Goal: Information Seeking & Learning: Learn about a topic

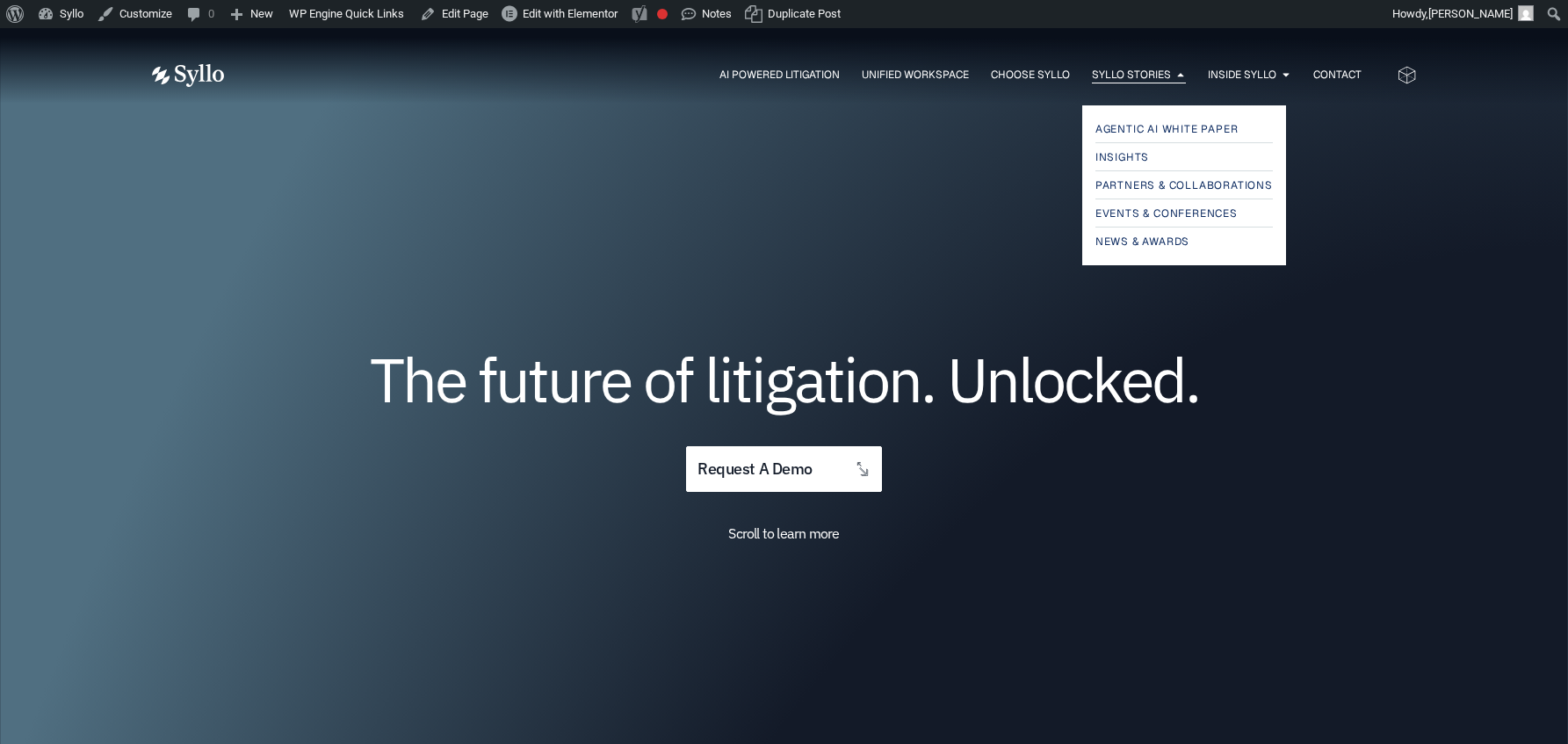
click at [1112, 76] on span "Syllo Stories" at bounding box center [1132, 75] width 79 height 16
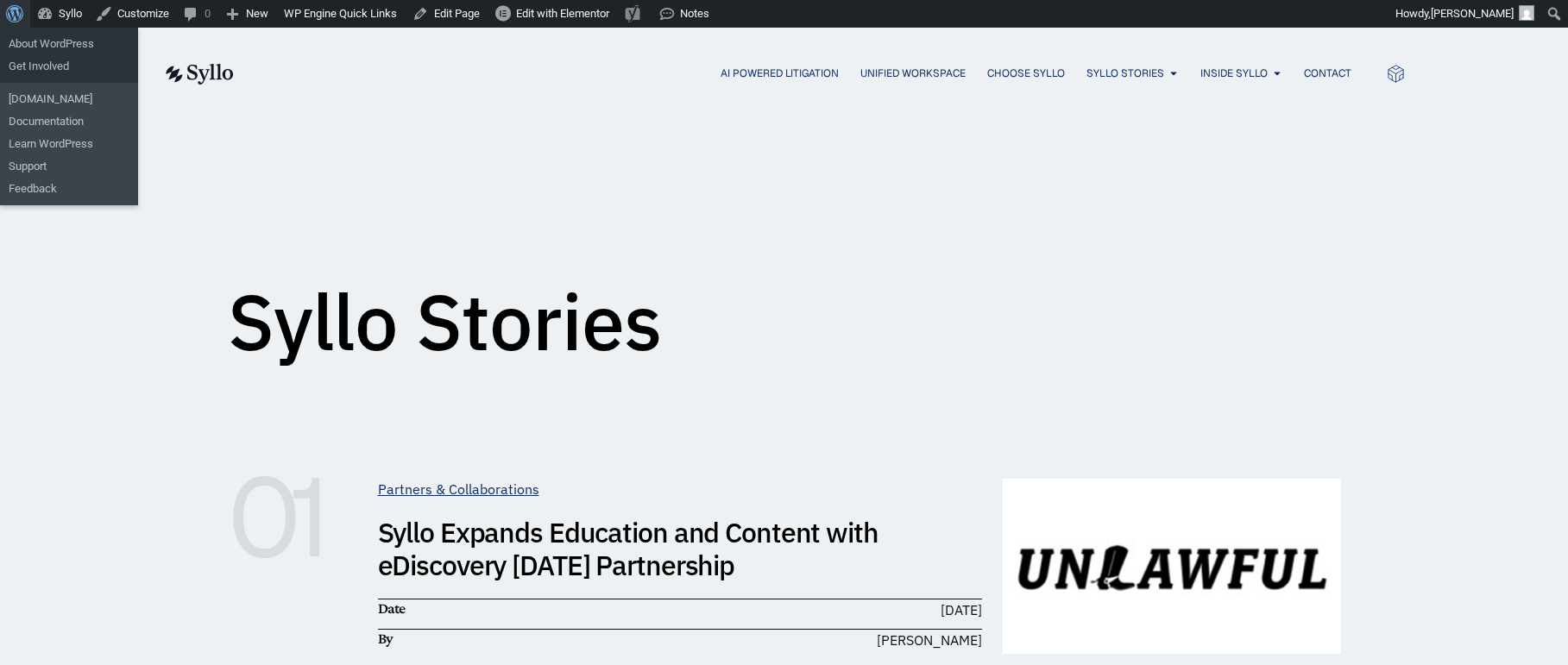
click at [18, 16] on span "Toolbar" at bounding box center [12, 12] width 13 height 25
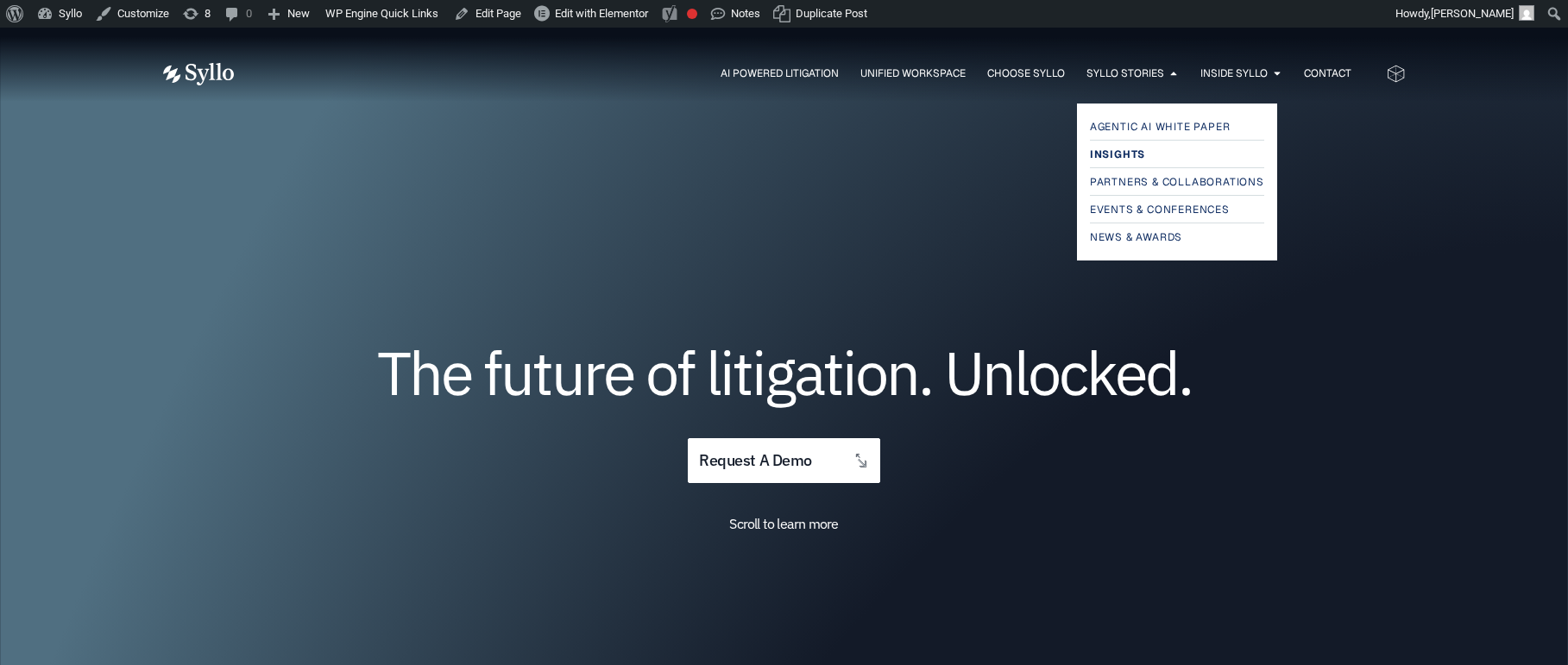
click at [1116, 153] on span "Insights" at bounding box center [1117, 154] width 55 height 21
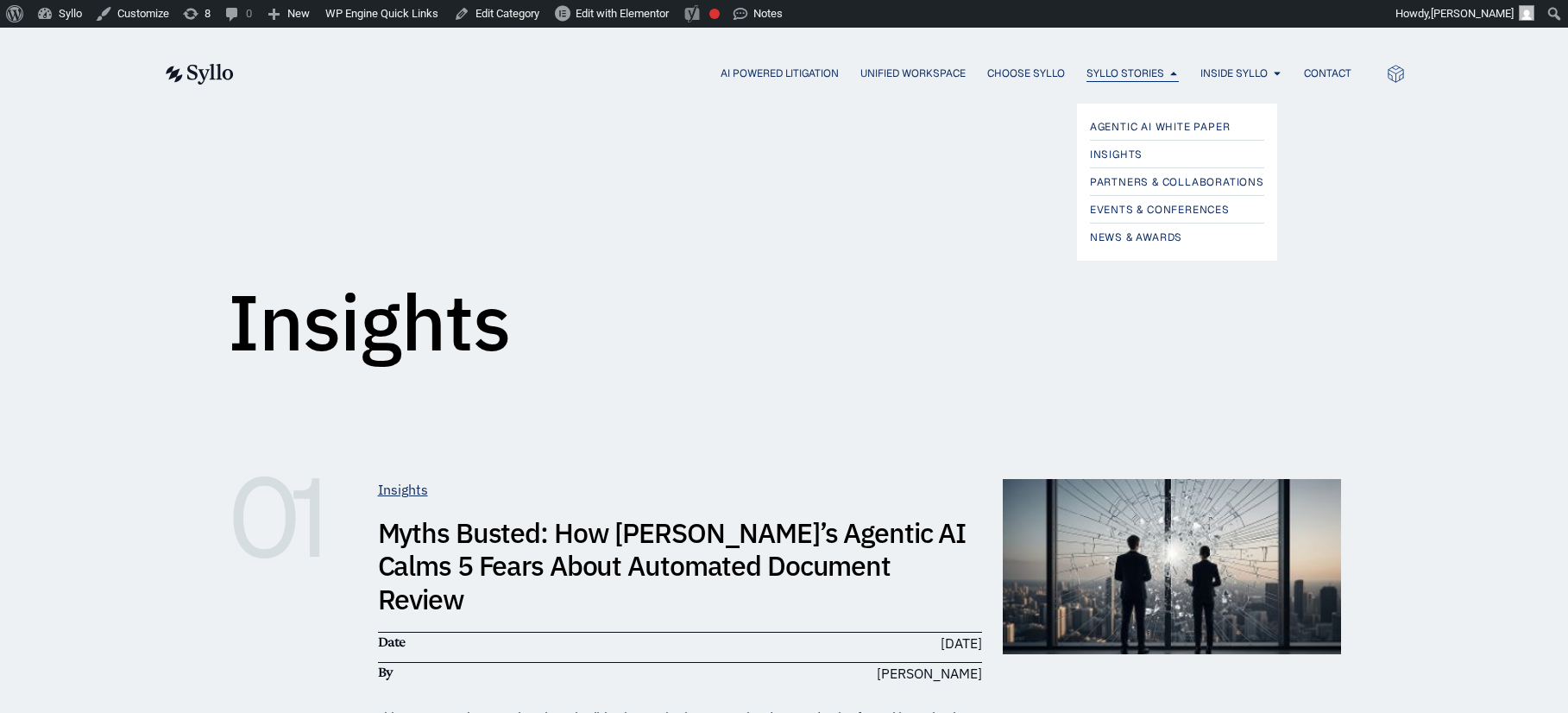
click at [1109, 76] on span "Syllo Stories" at bounding box center [1125, 74] width 77 height 16
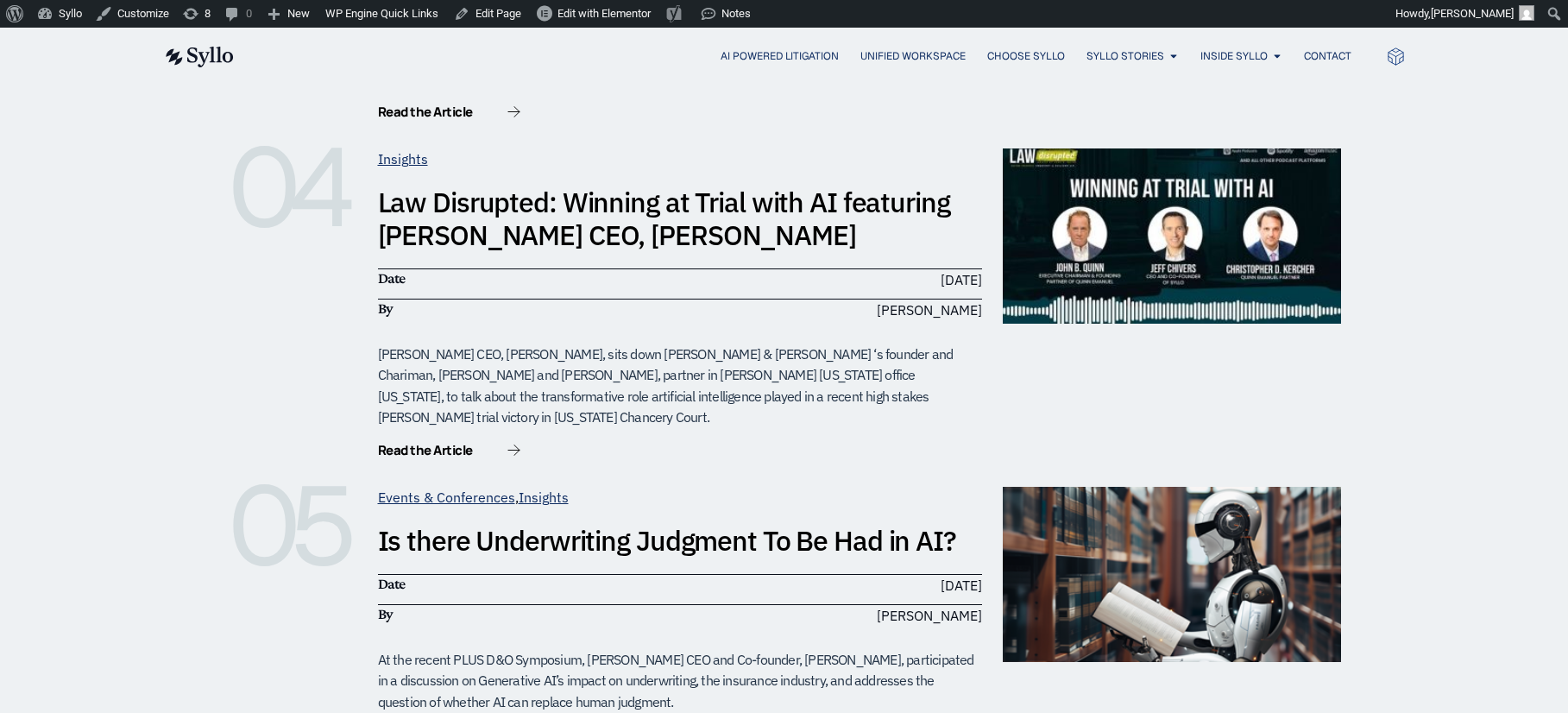
scroll to position [1328, 0]
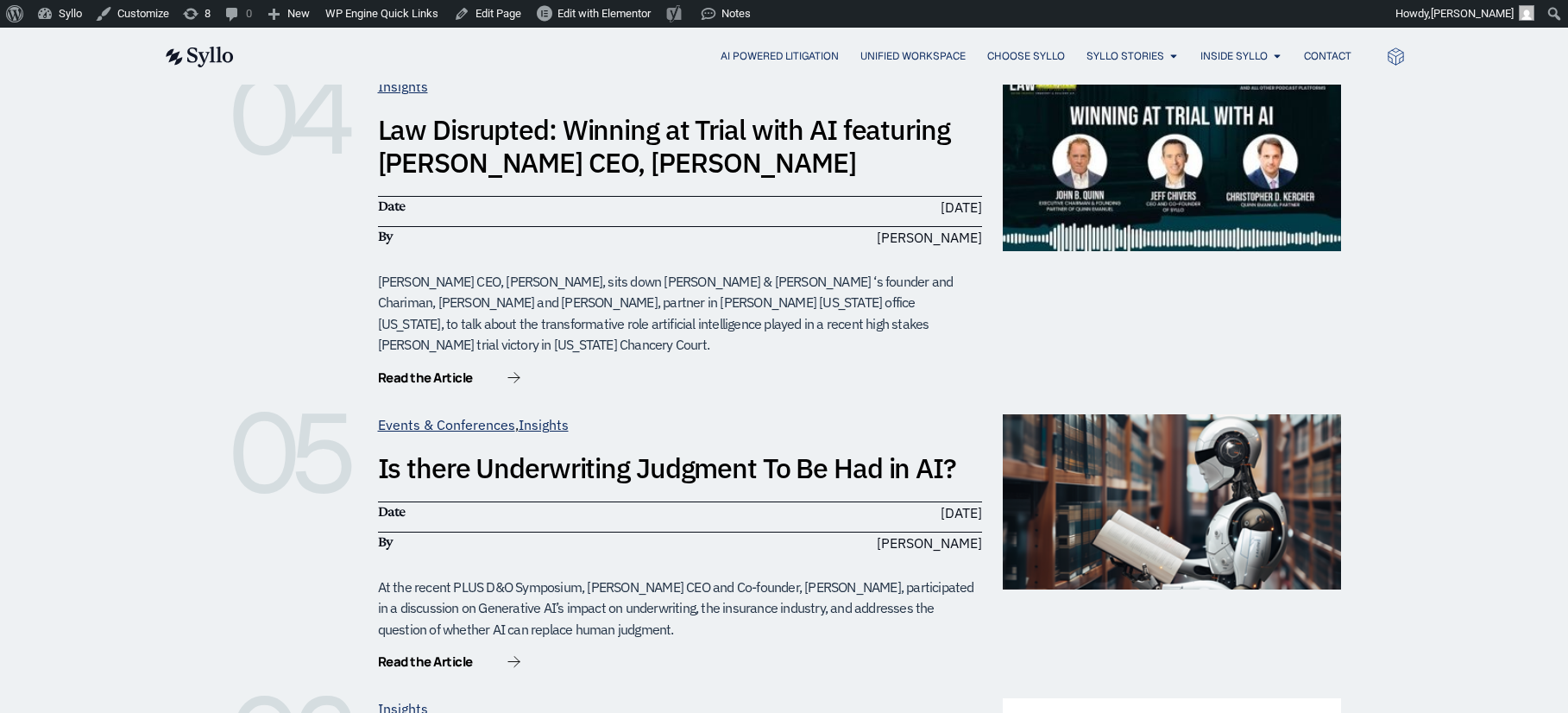
click at [593, 271] on div "[PERSON_NAME] CEO, [PERSON_NAME], sits down [PERSON_NAME] & [PERSON_NAME] ‘s fo…" at bounding box center [680, 313] width 604 height 85
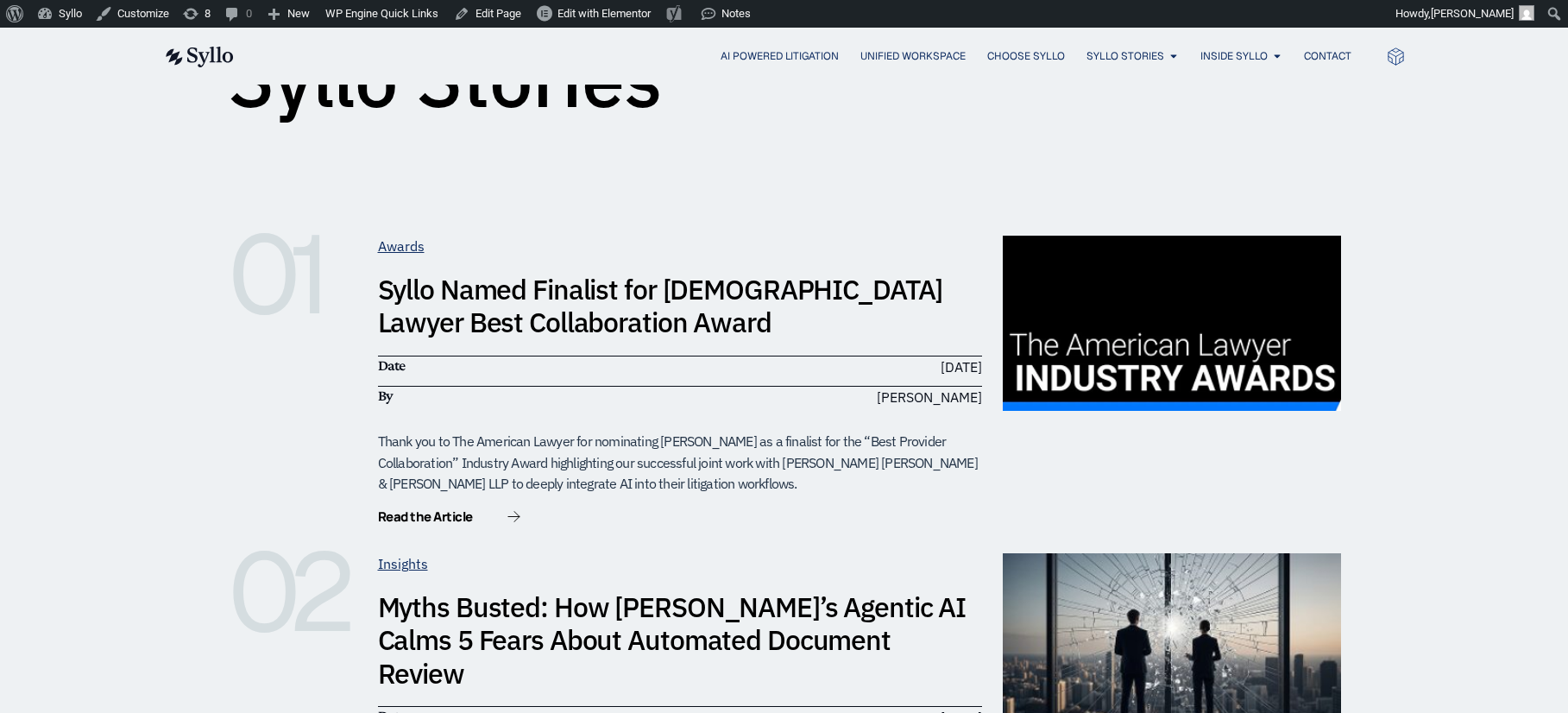
scroll to position [0, 0]
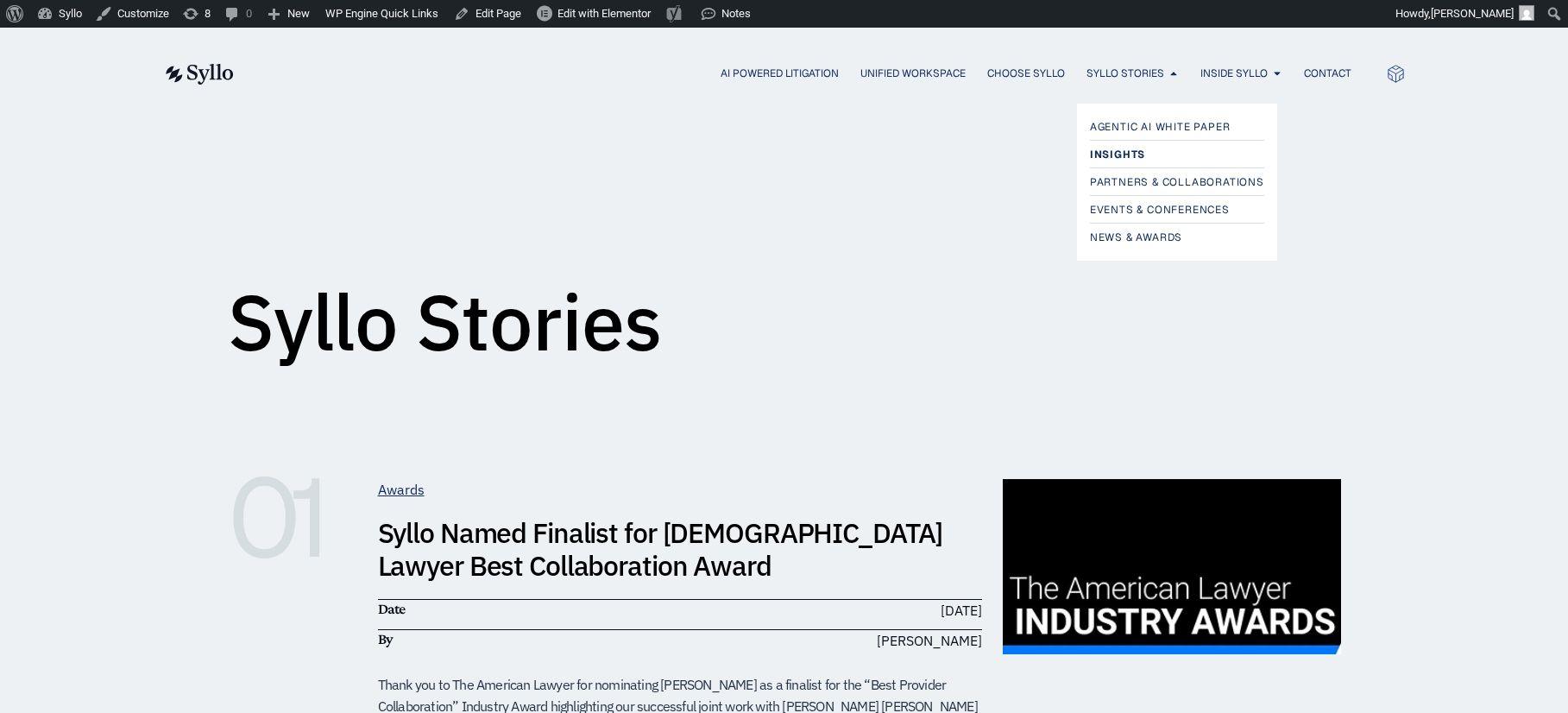
click at [1118, 149] on span "Insights" at bounding box center [1117, 154] width 55 height 21
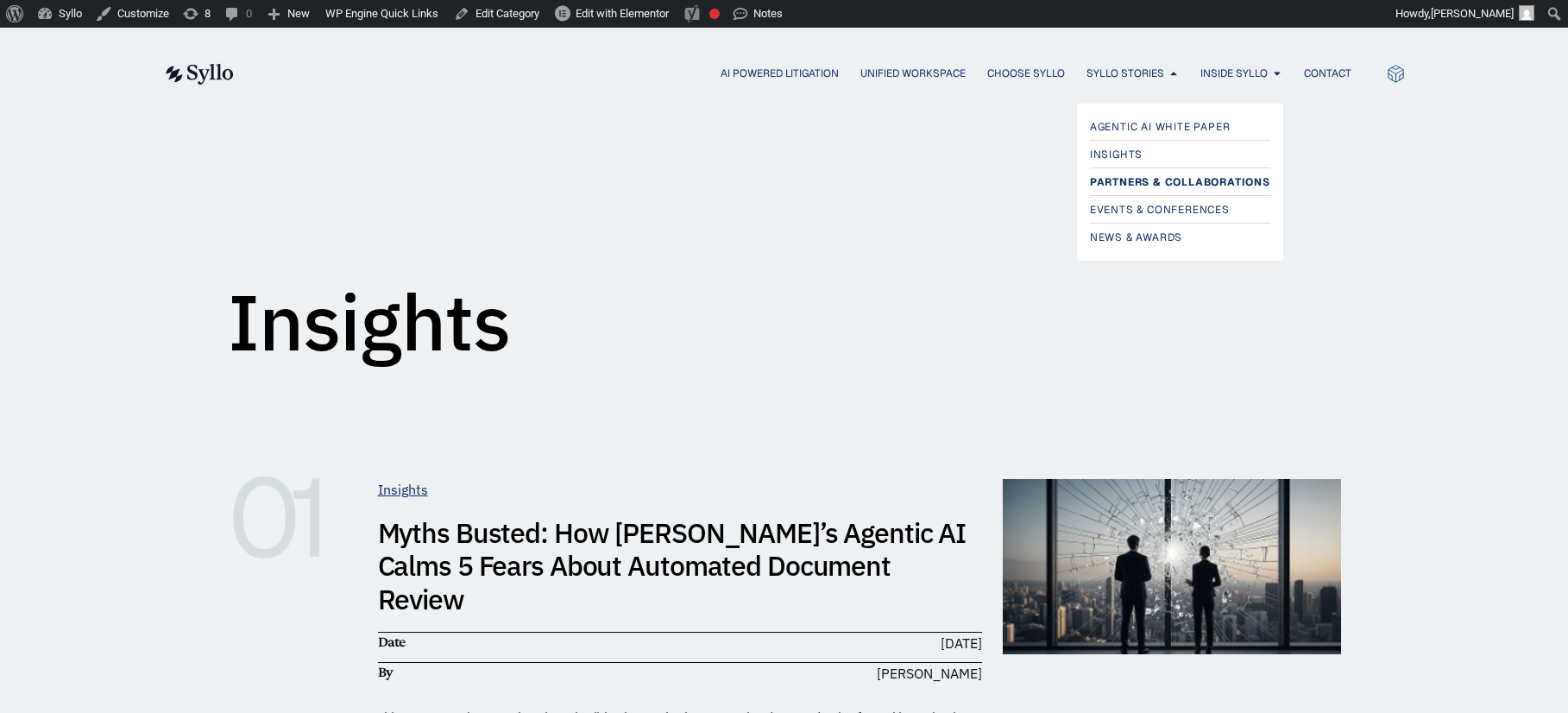
click at [1127, 176] on span "Partners & Collaborations" at bounding box center [1180, 181] width 180 height 21
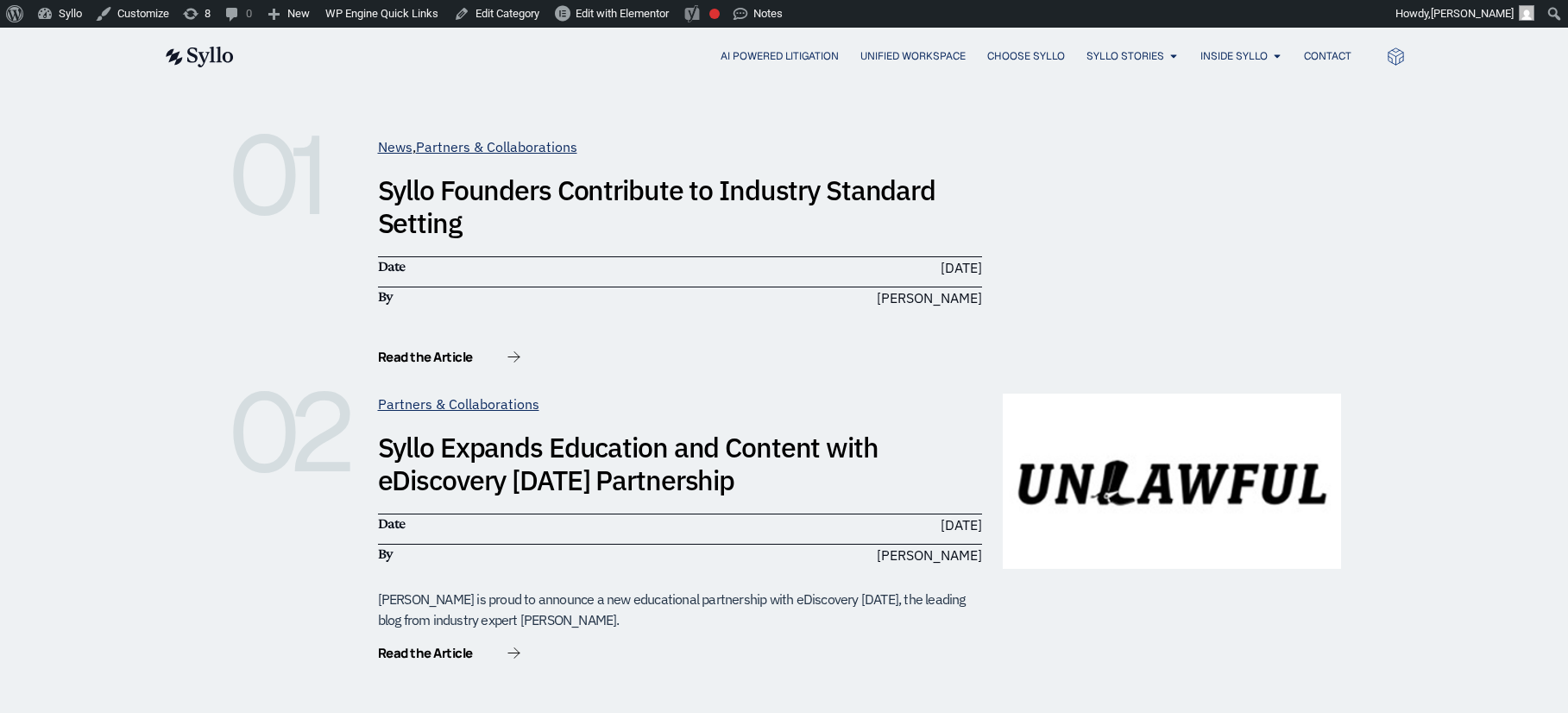
scroll to position [343, 0]
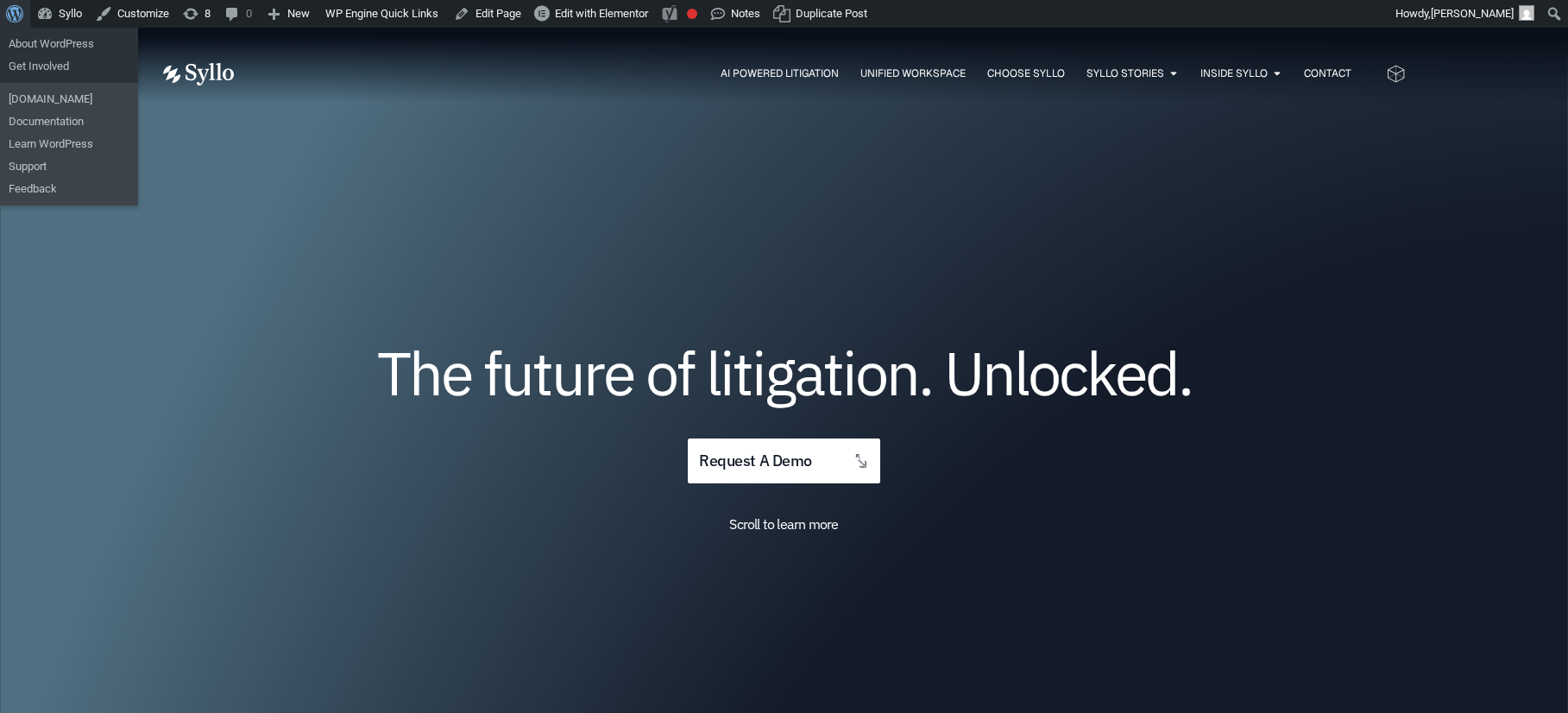
click at [11, 15] on span "Toolbar" at bounding box center [12, 12] width 13 height 25
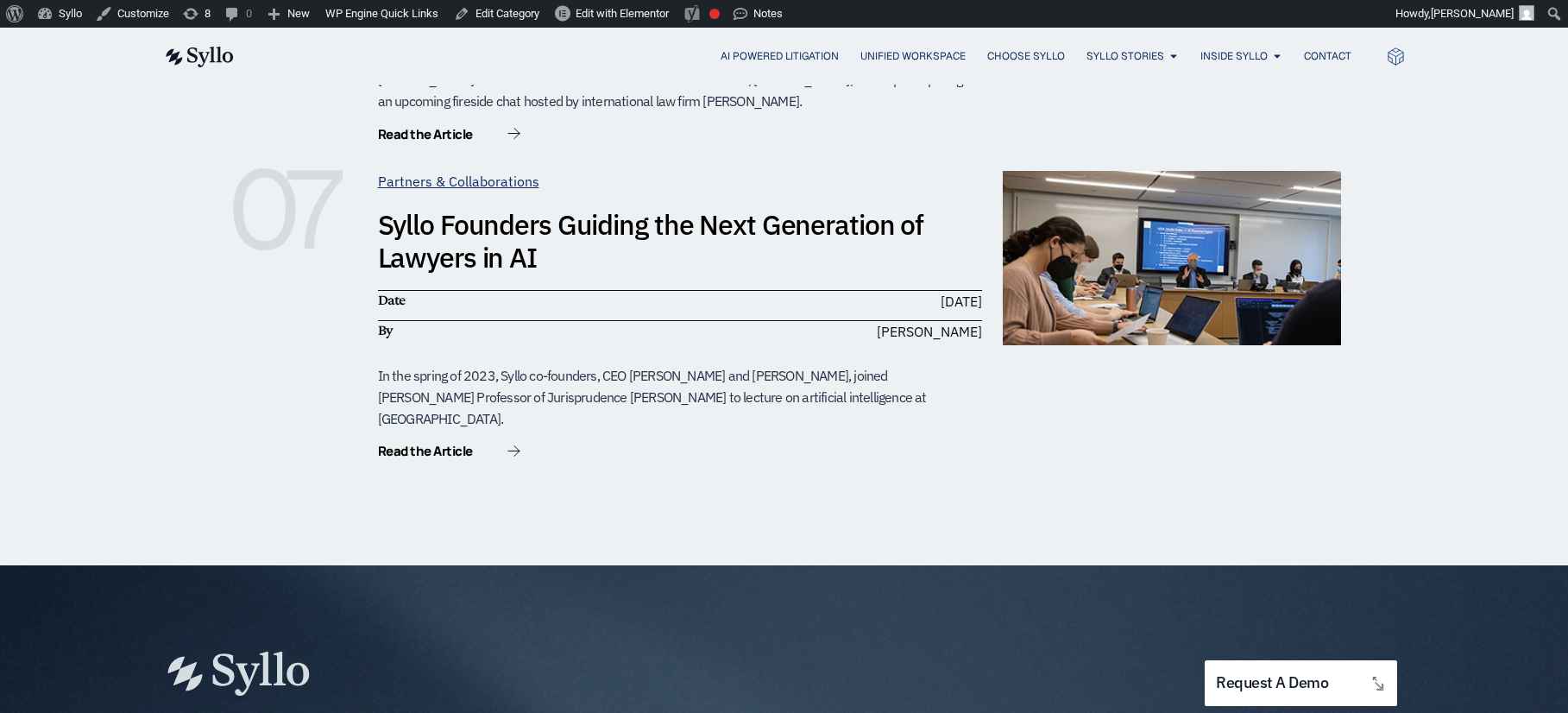
scroll to position [2095, 0]
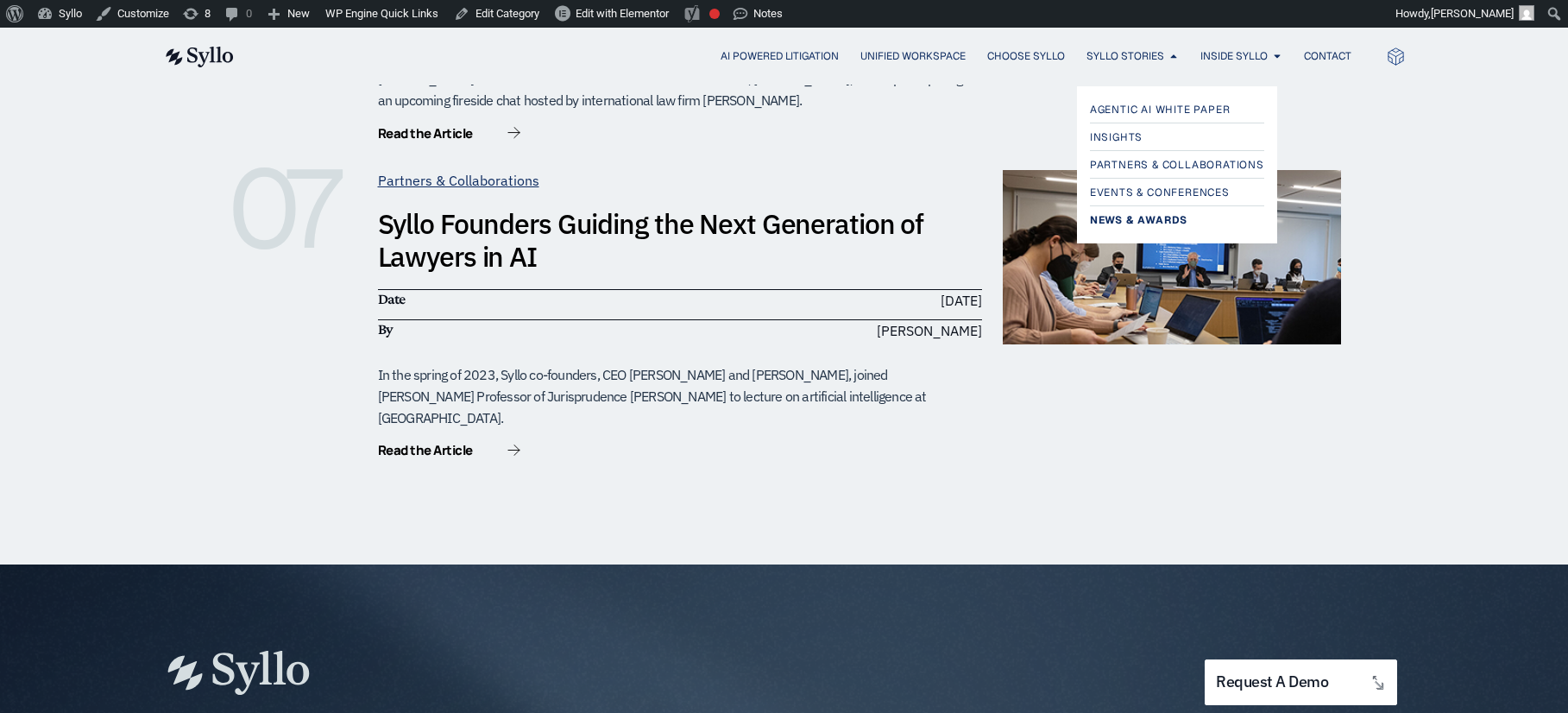
click at [1132, 214] on span "News & Awards" at bounding box center [1138, 220] width 97 height 21
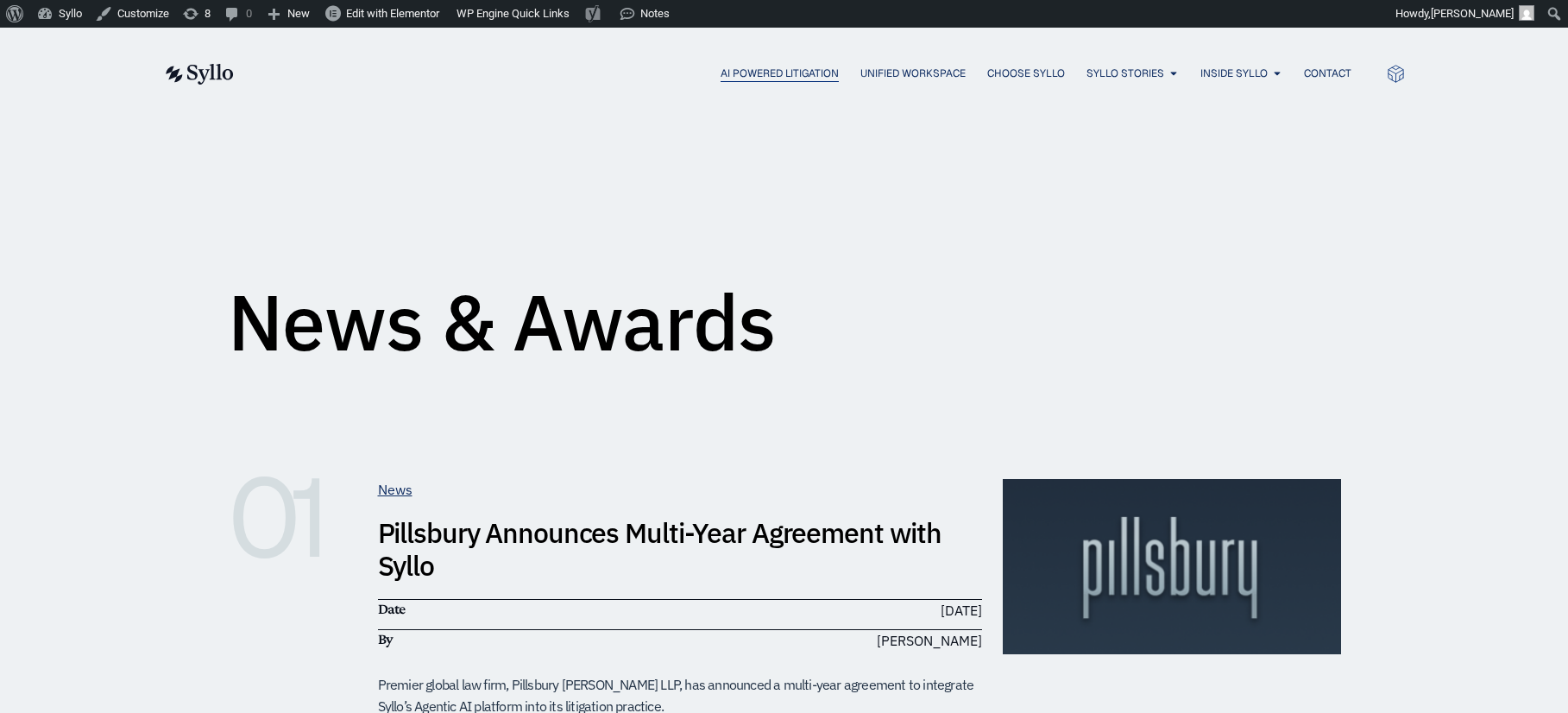
click at [769, 73] on span "AI Powered Litigation" at bounding box center [780, 74] width 119 height 16
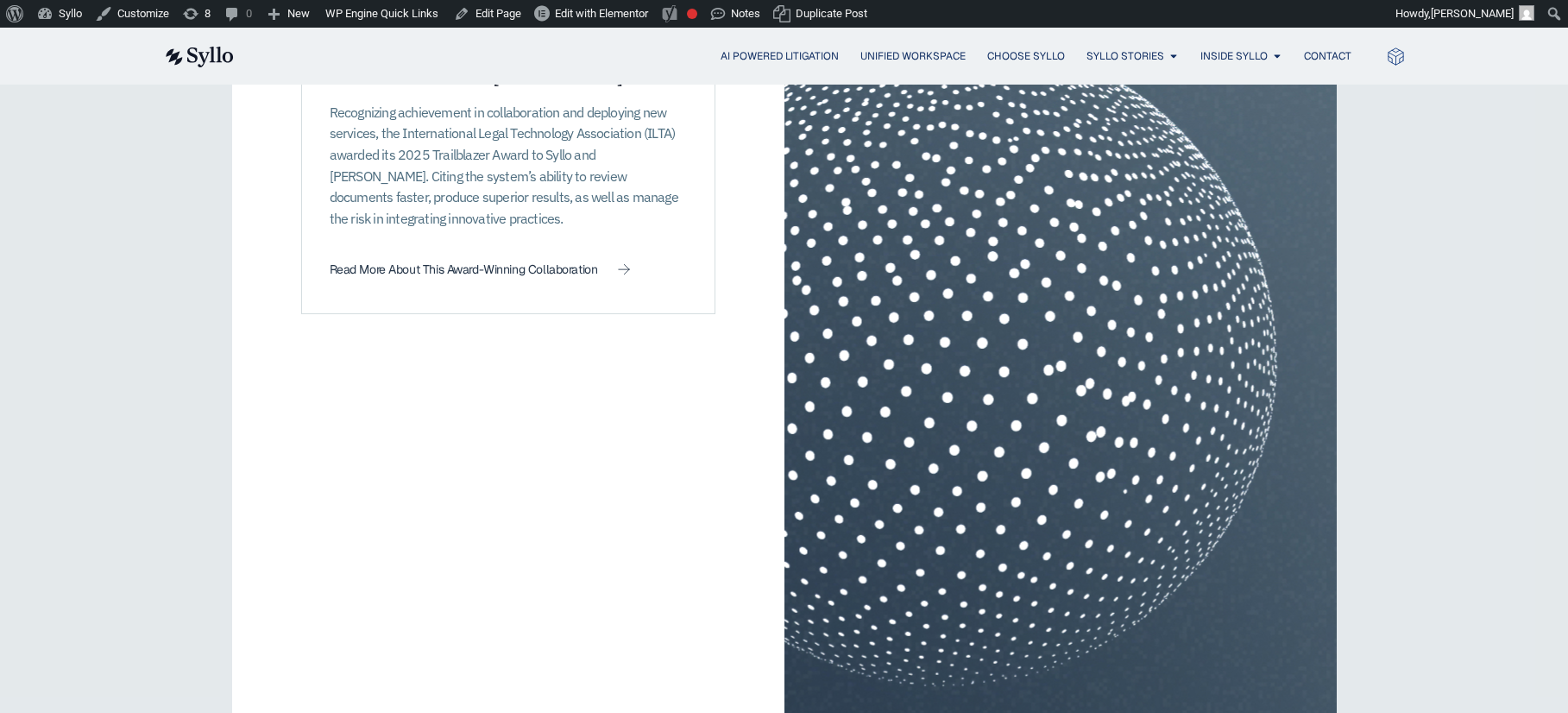
scroll to position [2855, 0]
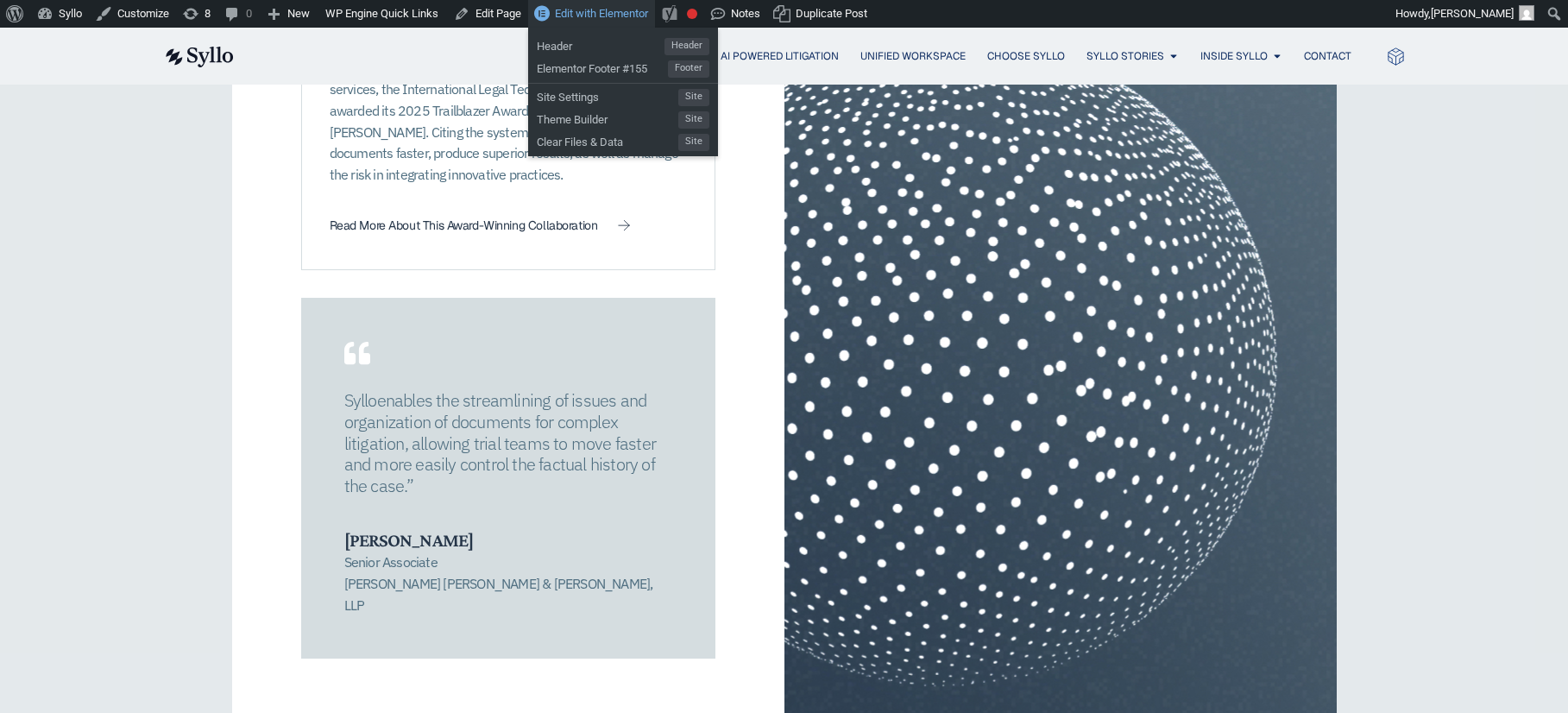
click at [618, 18] on span "Edit with Elementor" at bounding box center [601, 13] width 93 height 13
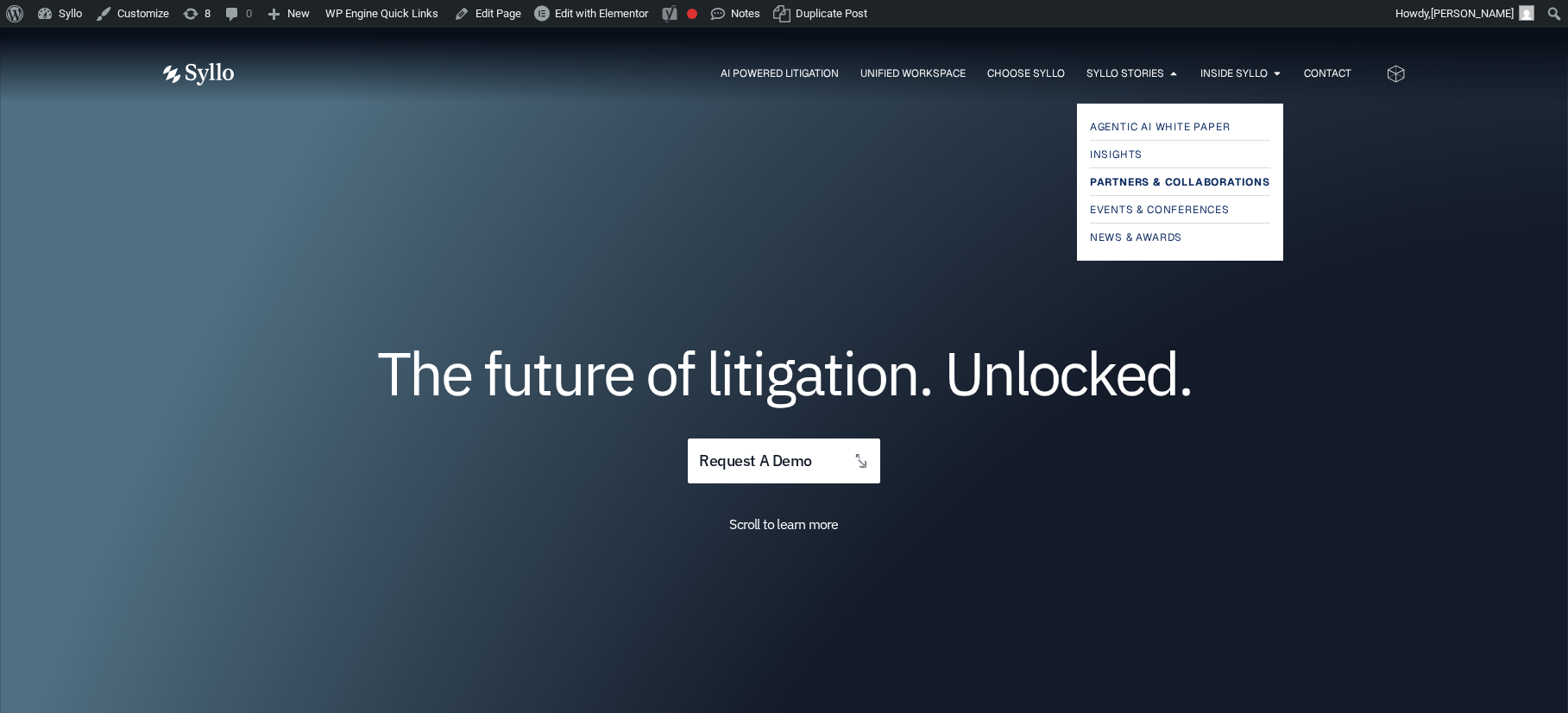
click at [1156, 177] on span "Partners & Collaborations" at bounding box center [1180, 181] width 180 height 21
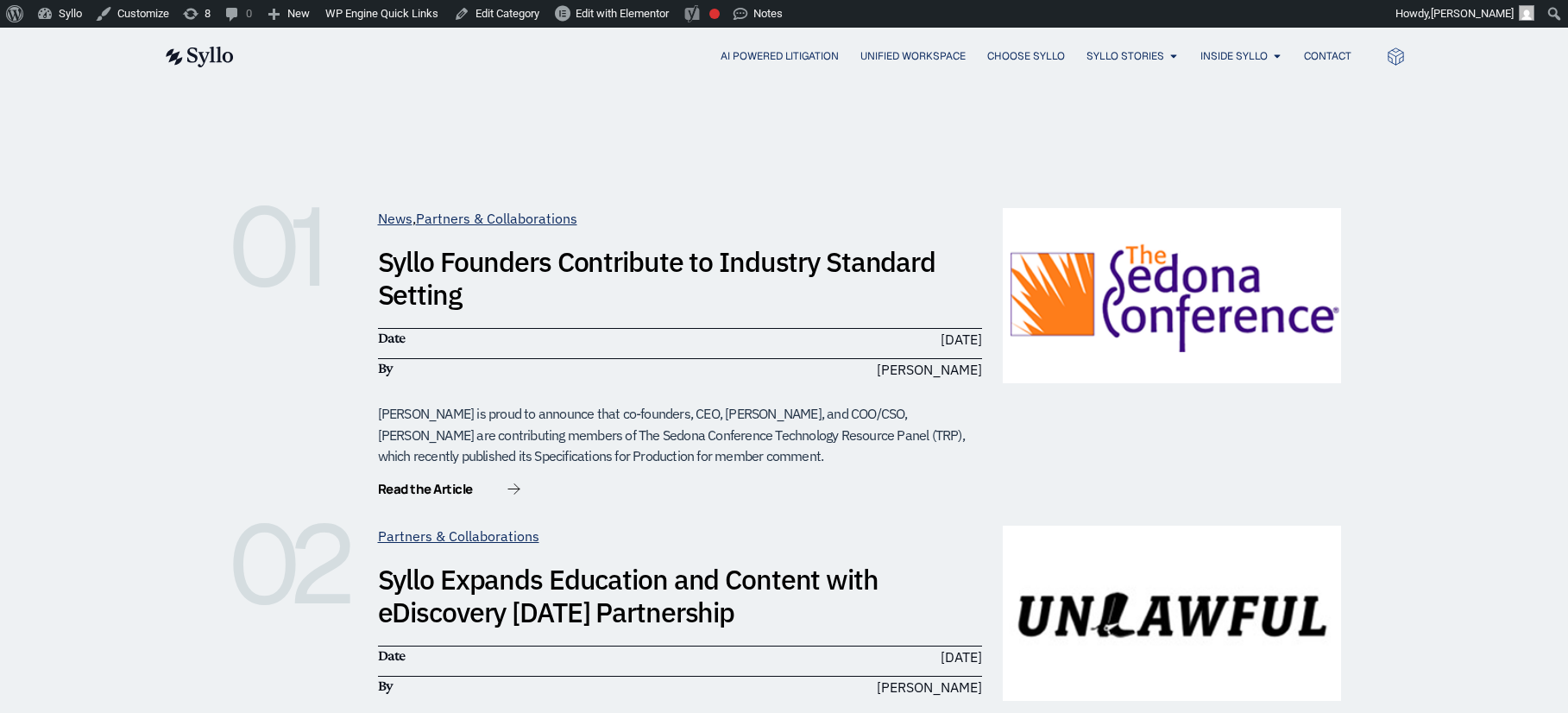
scroll to position [224, 0]
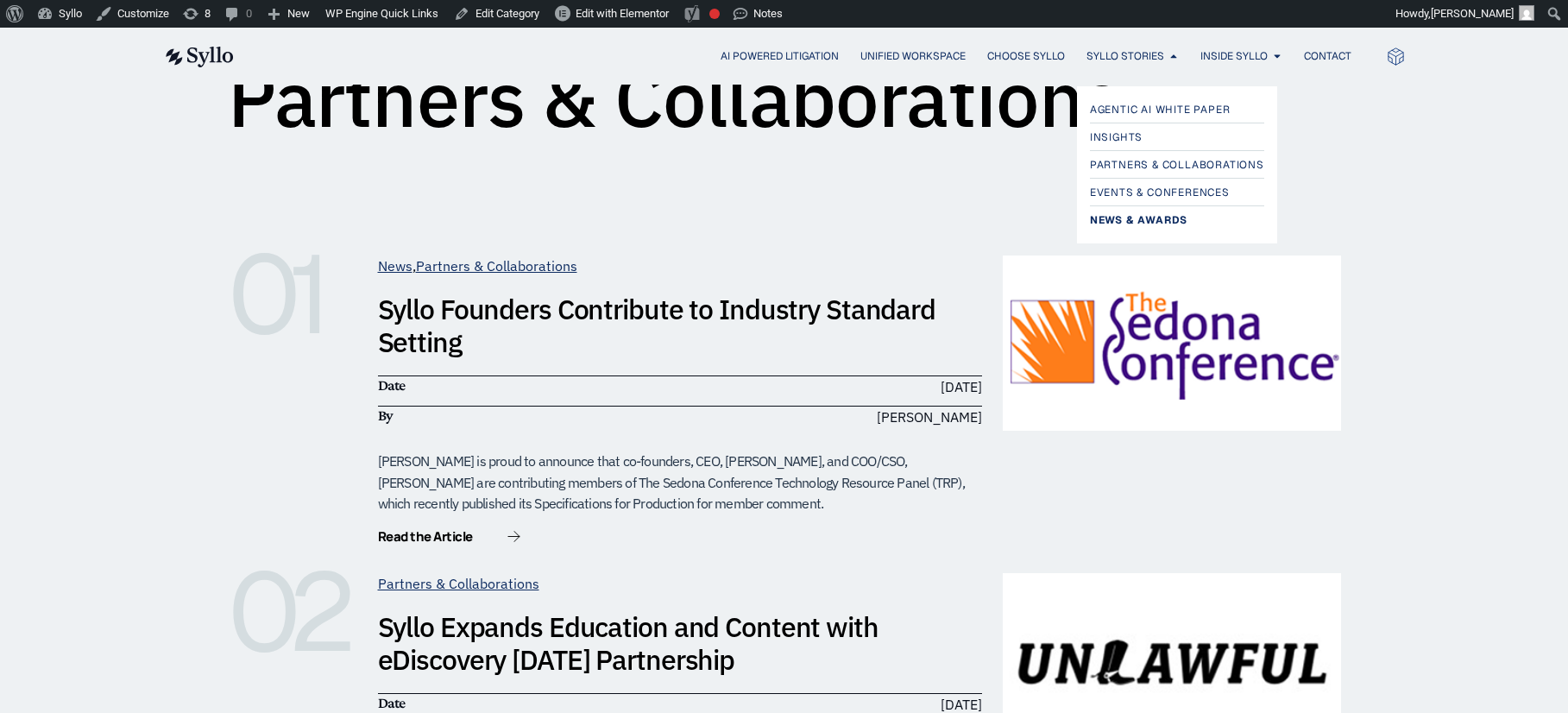
click at [1113, 219] on span "News & Awards" at bounding box center [1138, 220] width 97 height 21
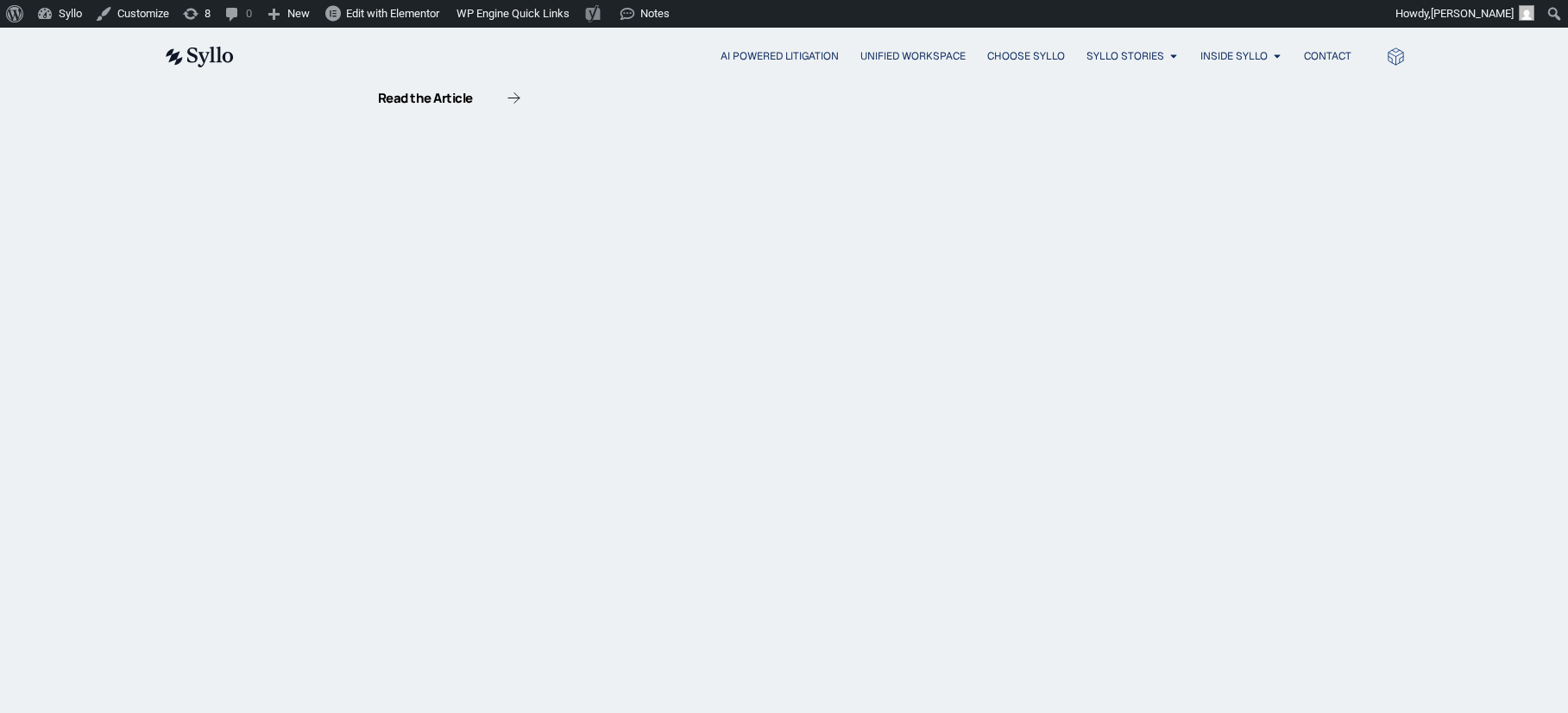
scroll to position [641, 0]
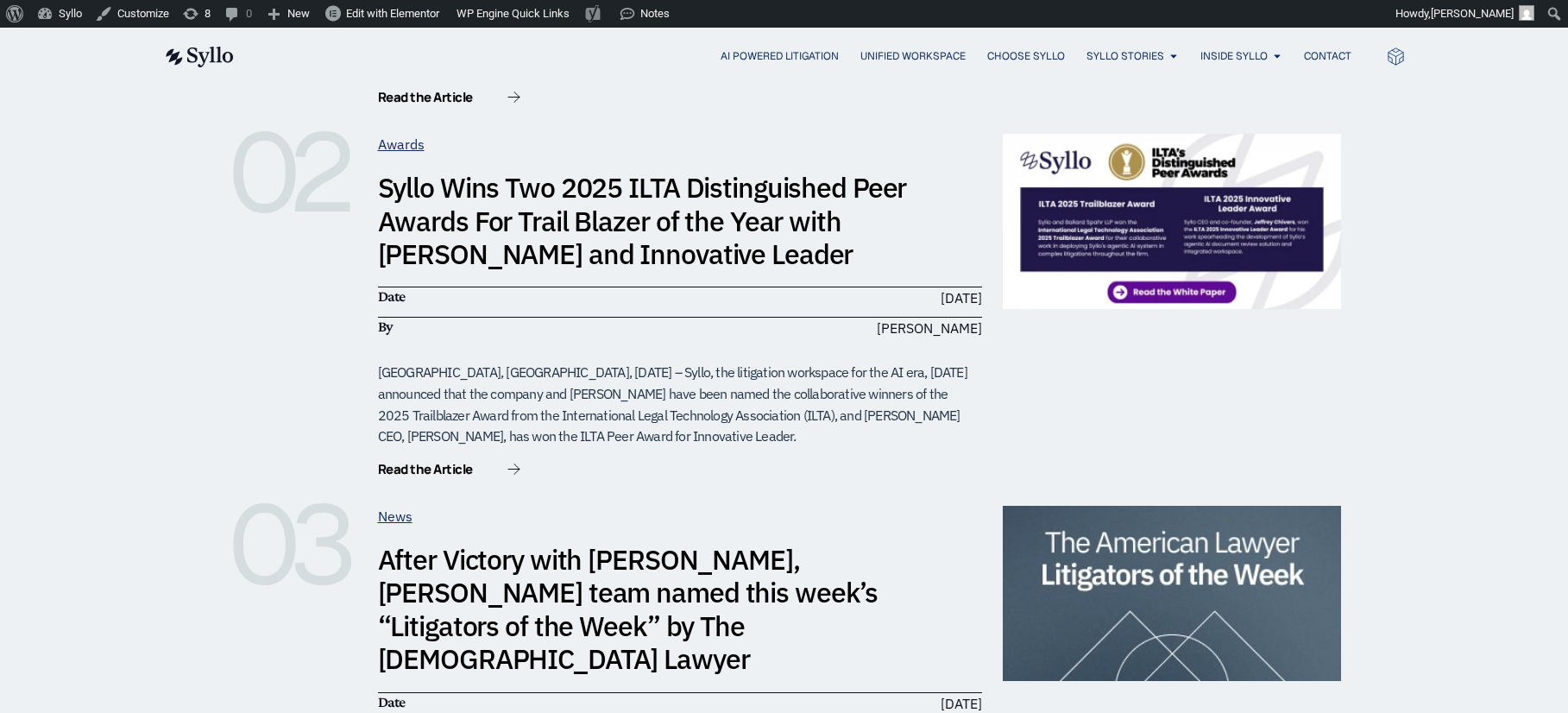
click at [602, 193] on link "Syllo Wins Two 2025 ILTA Distinguished Peer Awards For Trail Blazer of the Year…" at bounding box center [641, 220] width 529 height 103
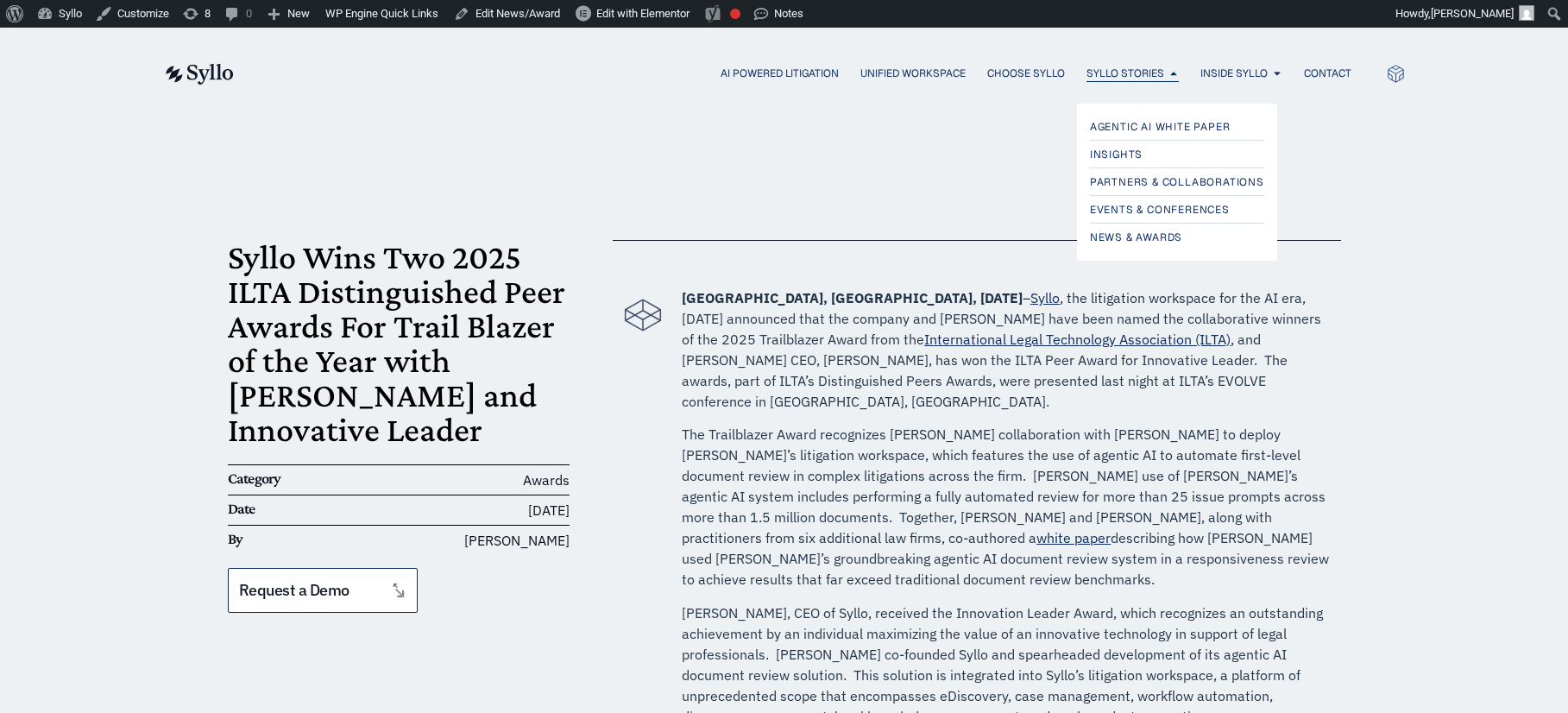
click at [1129, 70] on span "Syllo Stories" at bounding box center [1125, 74] width 77 height 16
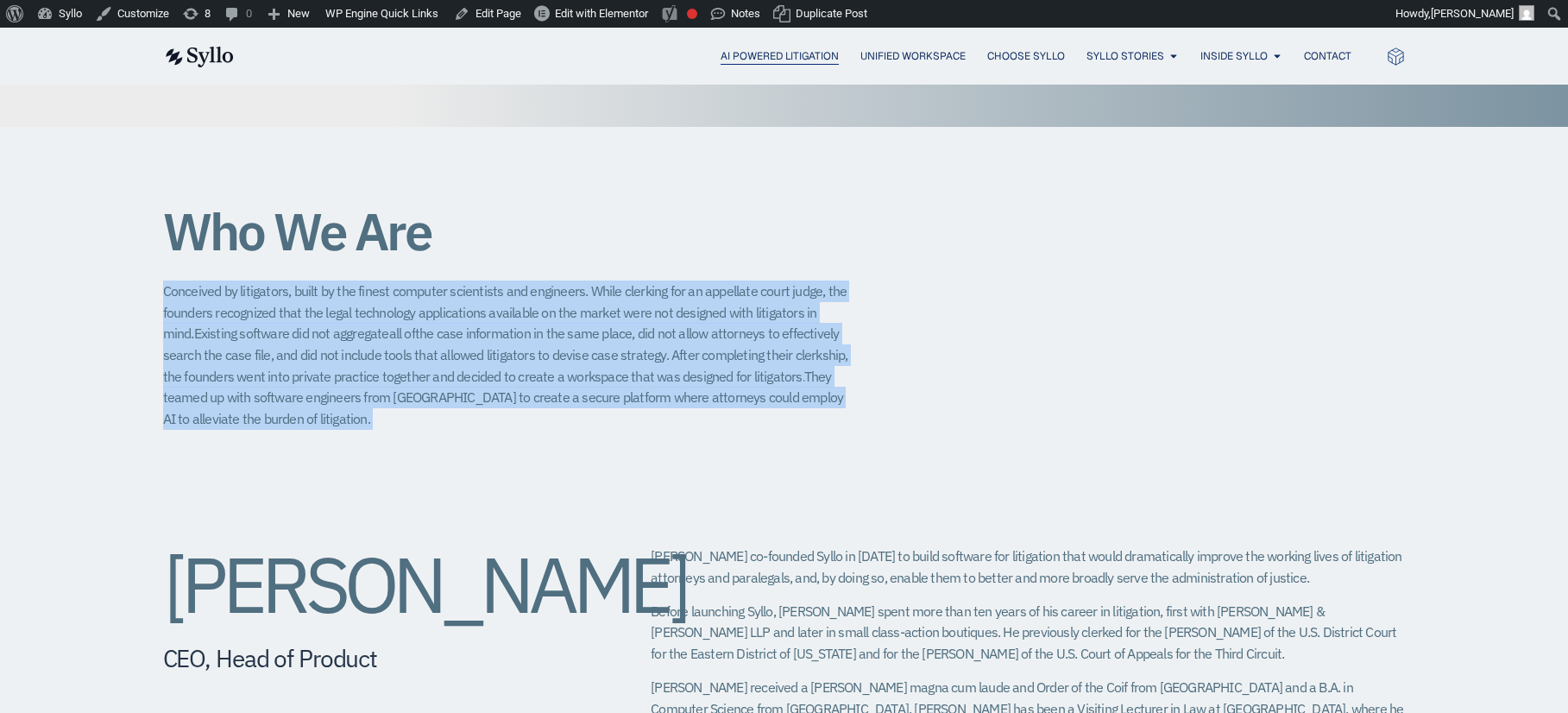
click at [772, 51] on span "AI Powered Litigation" at bounding box center [780, 56] width 119 height 16
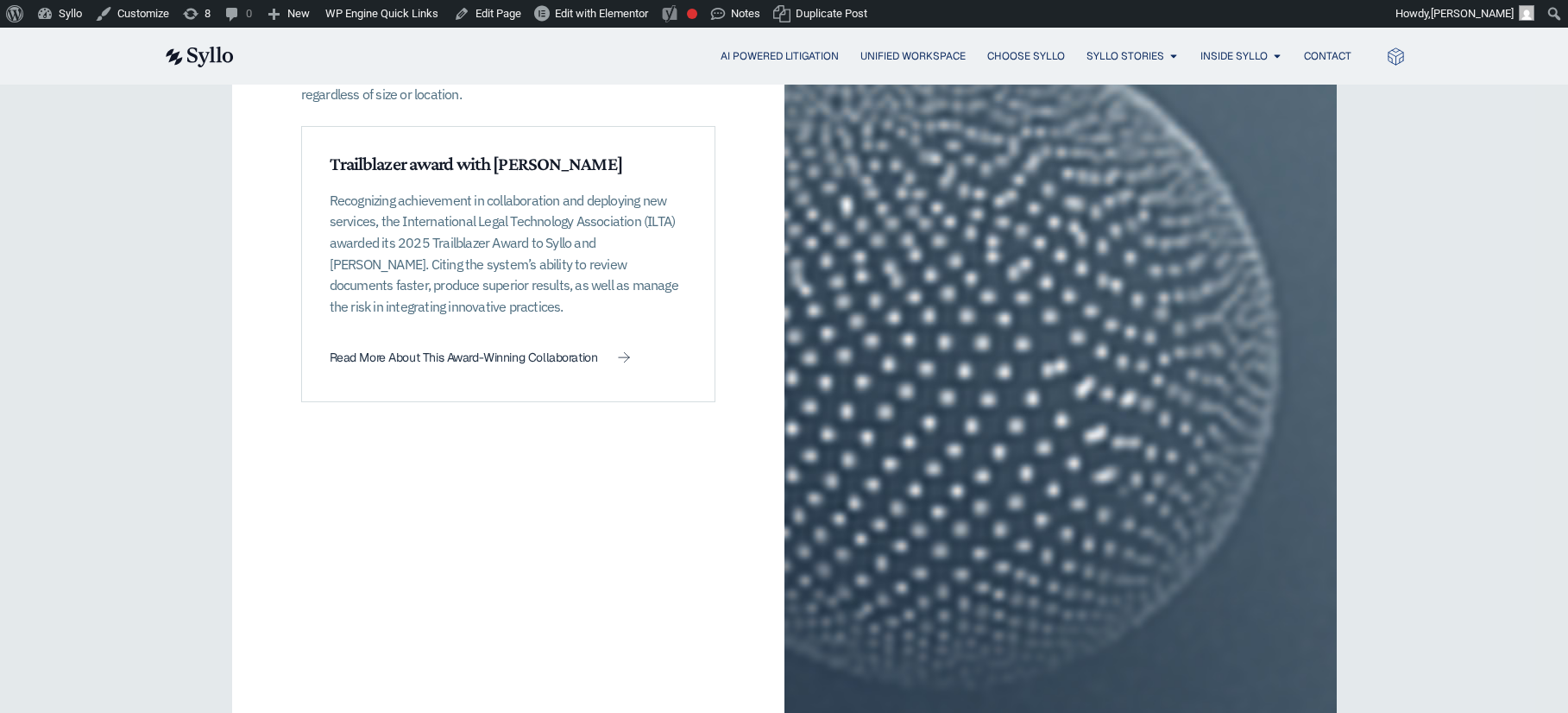
scroll to position [2725, 0]
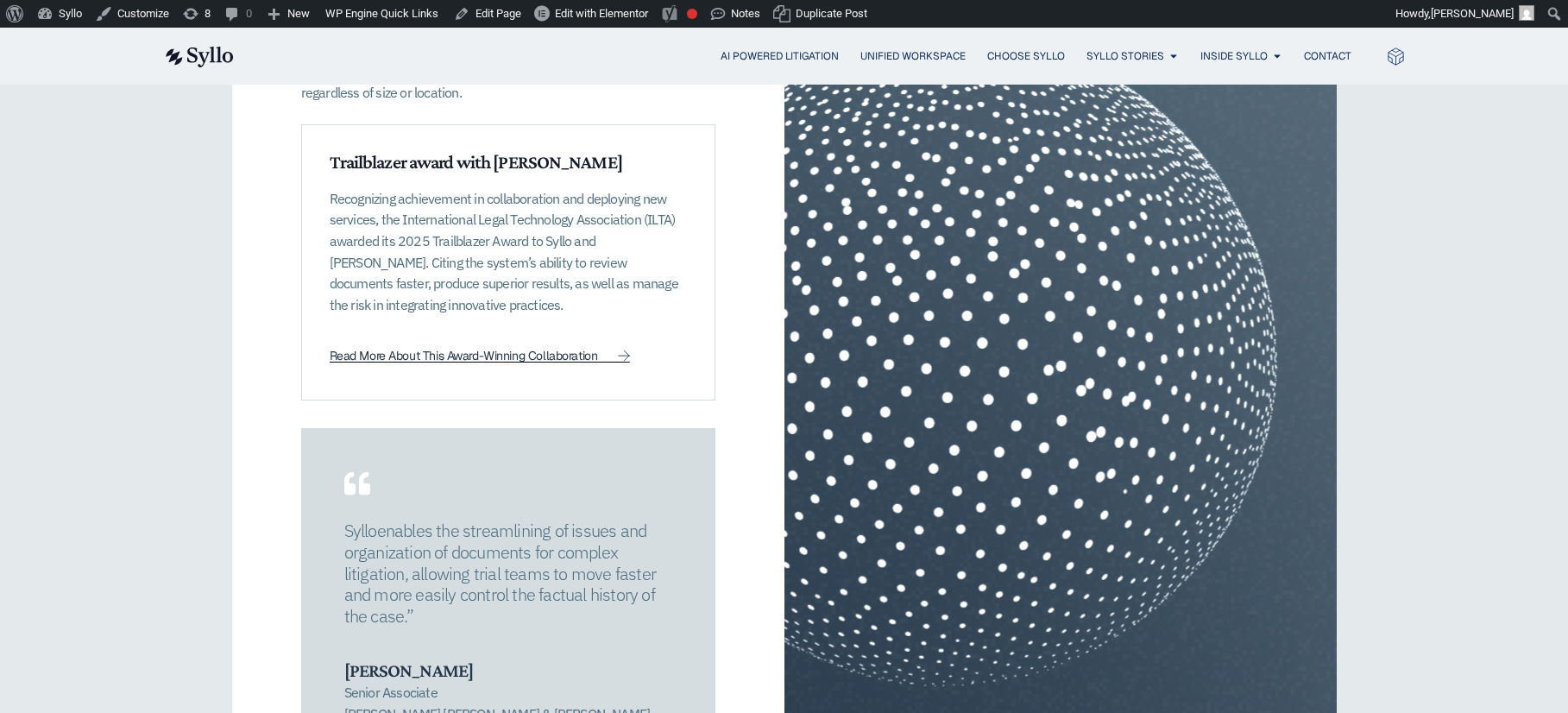
click at [548, 349] on span "Read More About This Award-Winning Collaboration" at bounding box center [464, 355] width 269 height 12
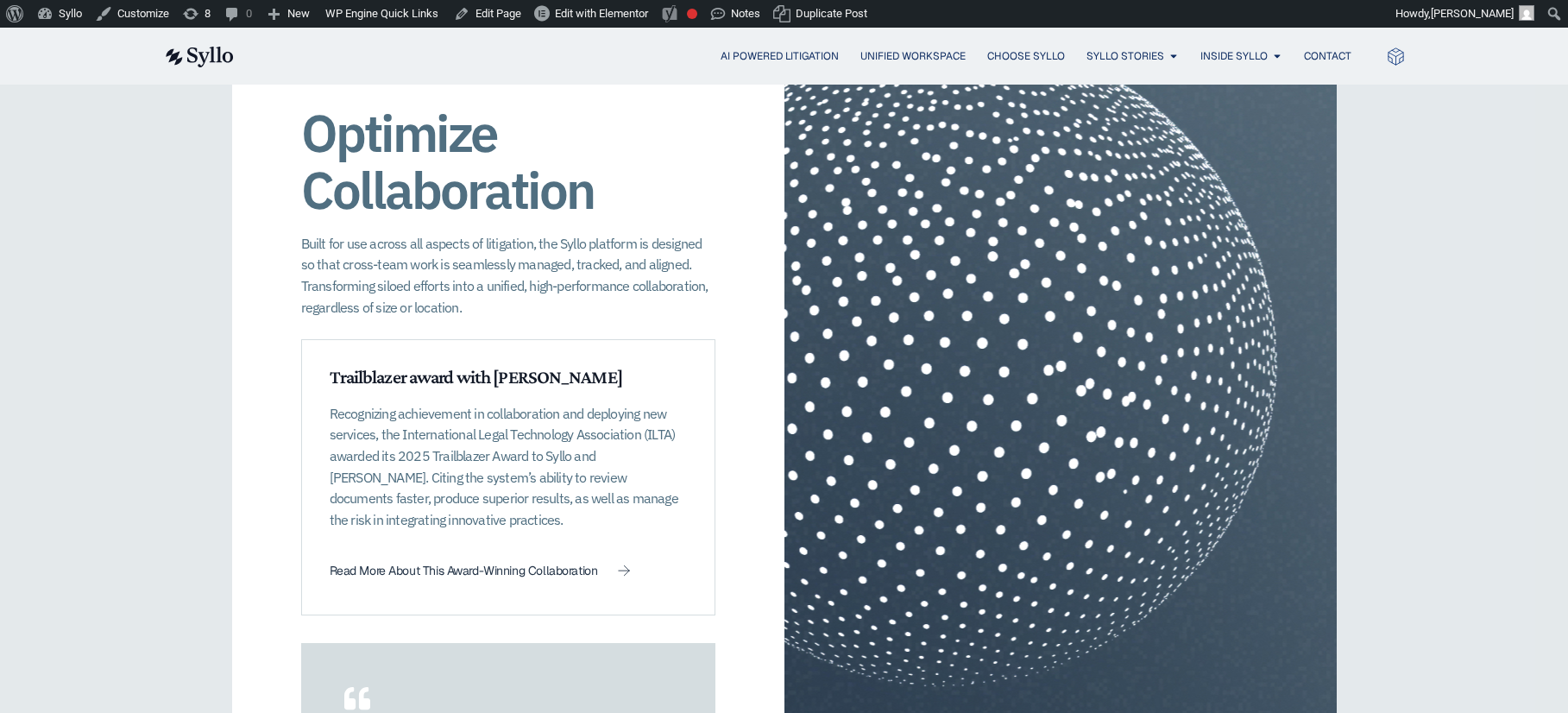
scroll to position [2502, 0]
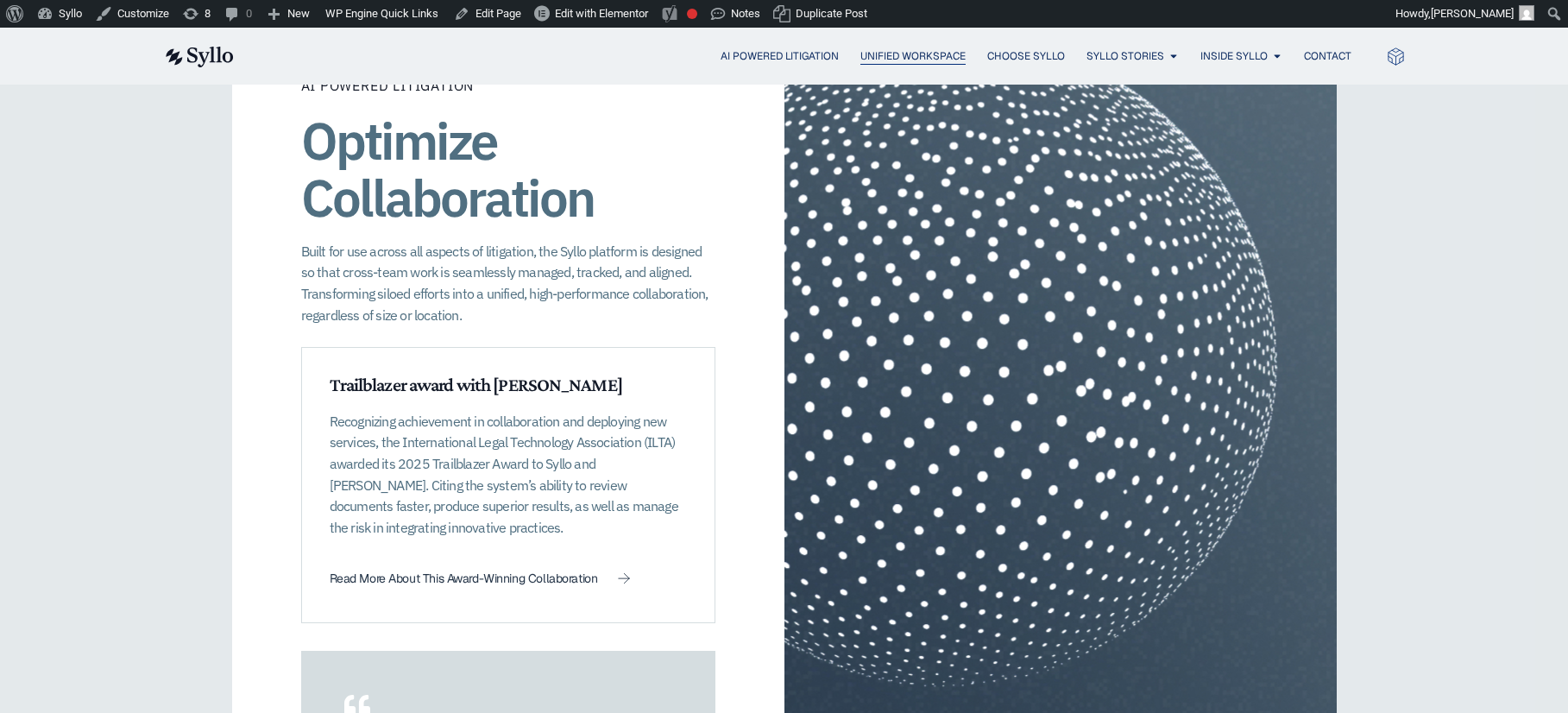
click at [908, 58] on span "Unified Workspace" at bounding box center [912, 56] width 105 height 16
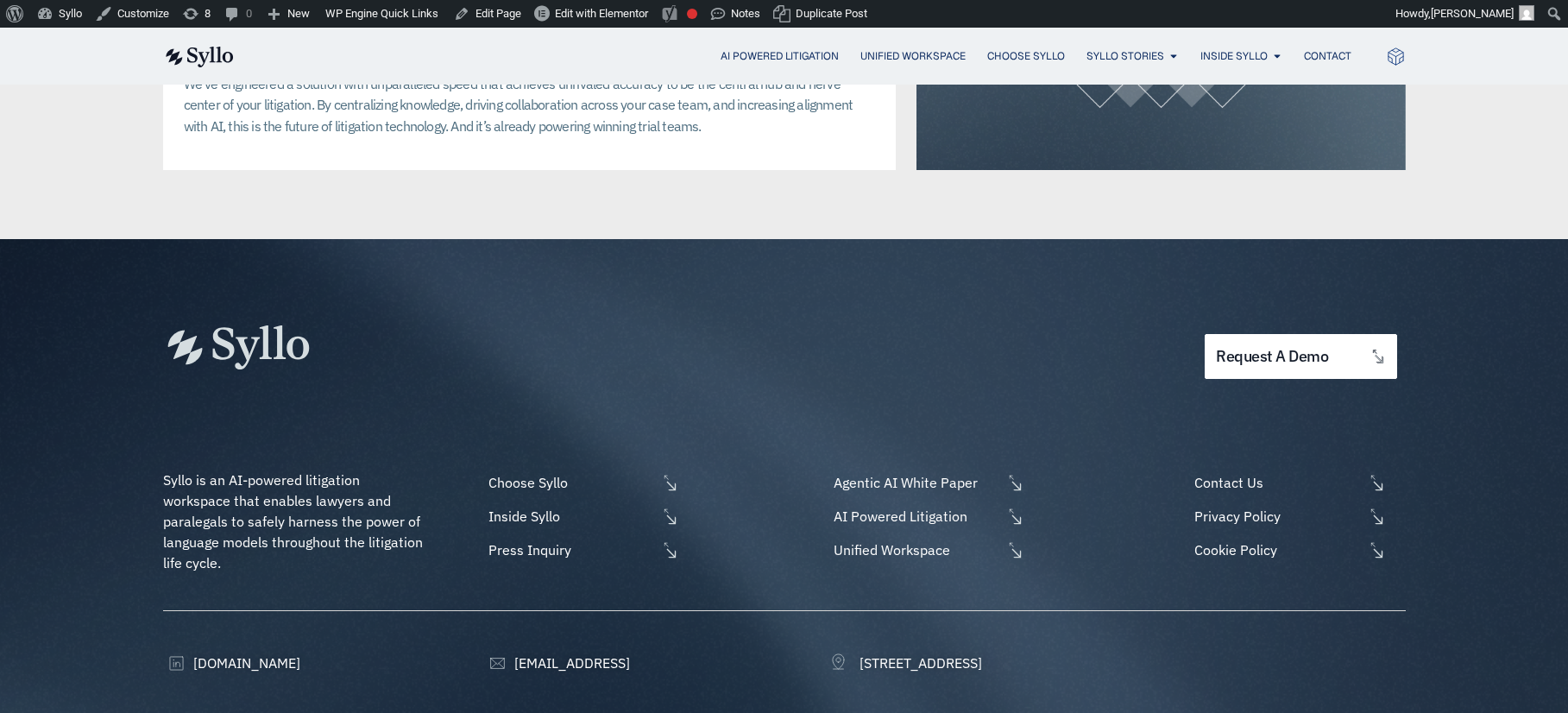
scroll to position [4329, 0]
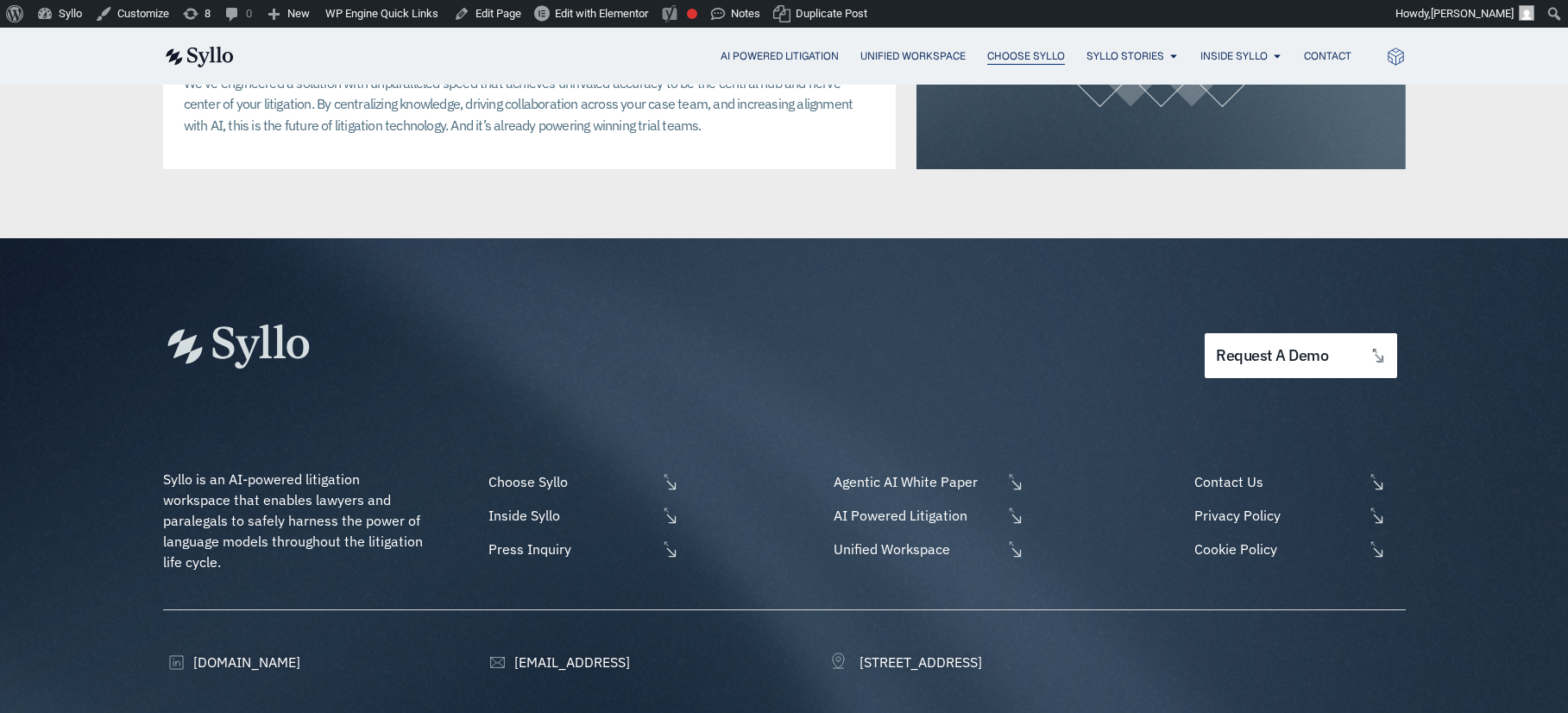
click at [1041, 59] on span "Choose Syllo" at bounding box center [1025, 56] width 77 height 16
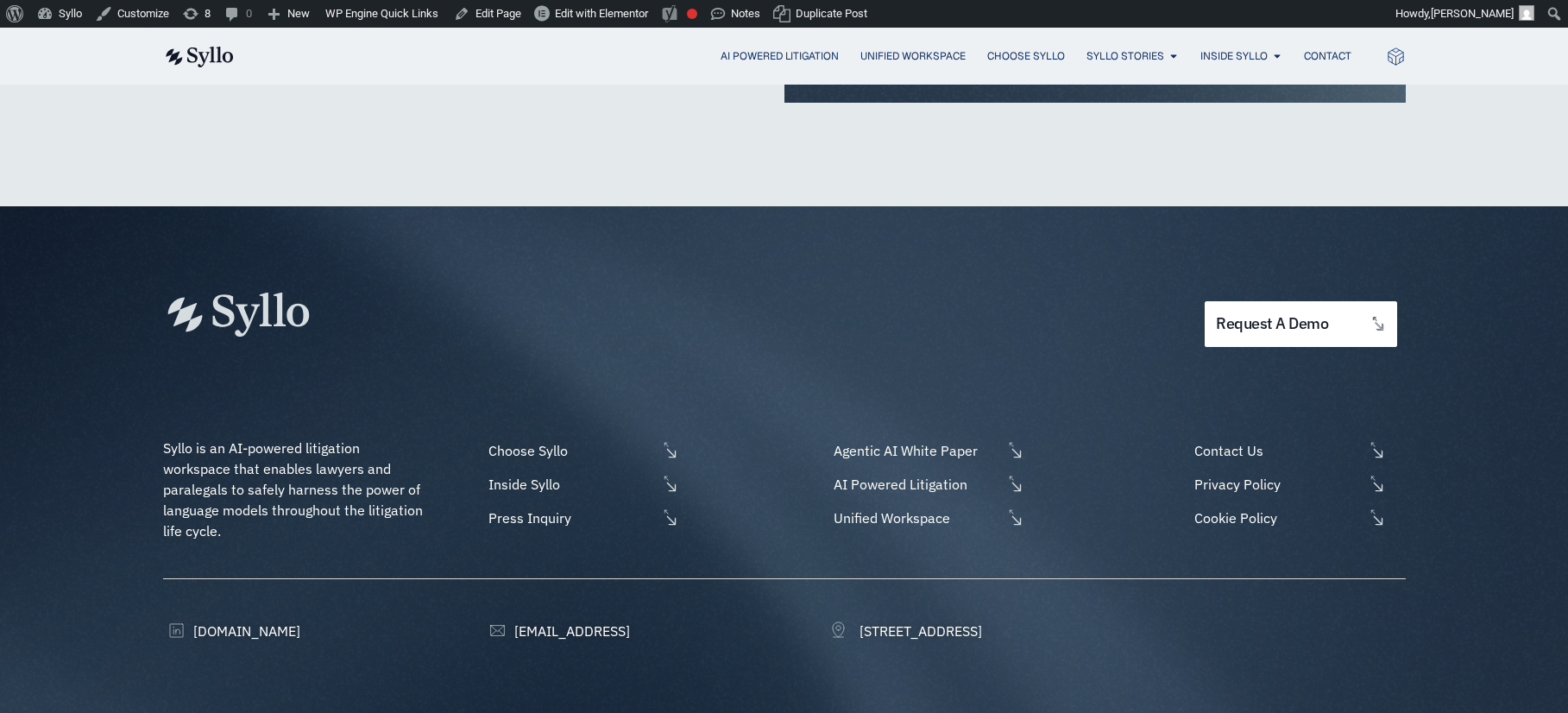
scroll to position [4420, 0]
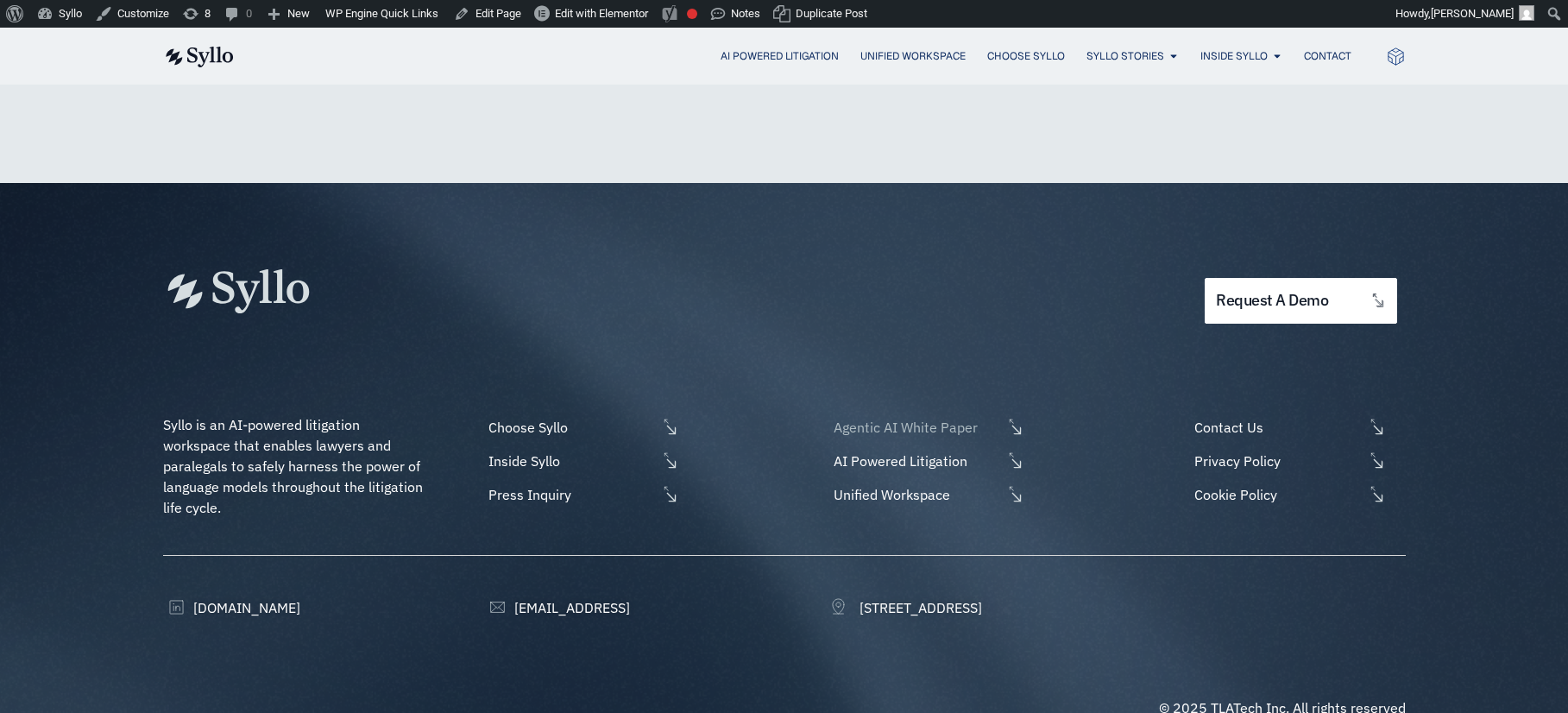
click at [943, 417] on span "Agentic AI White Paper" at bounding box center [915, 427] width 173 height 21
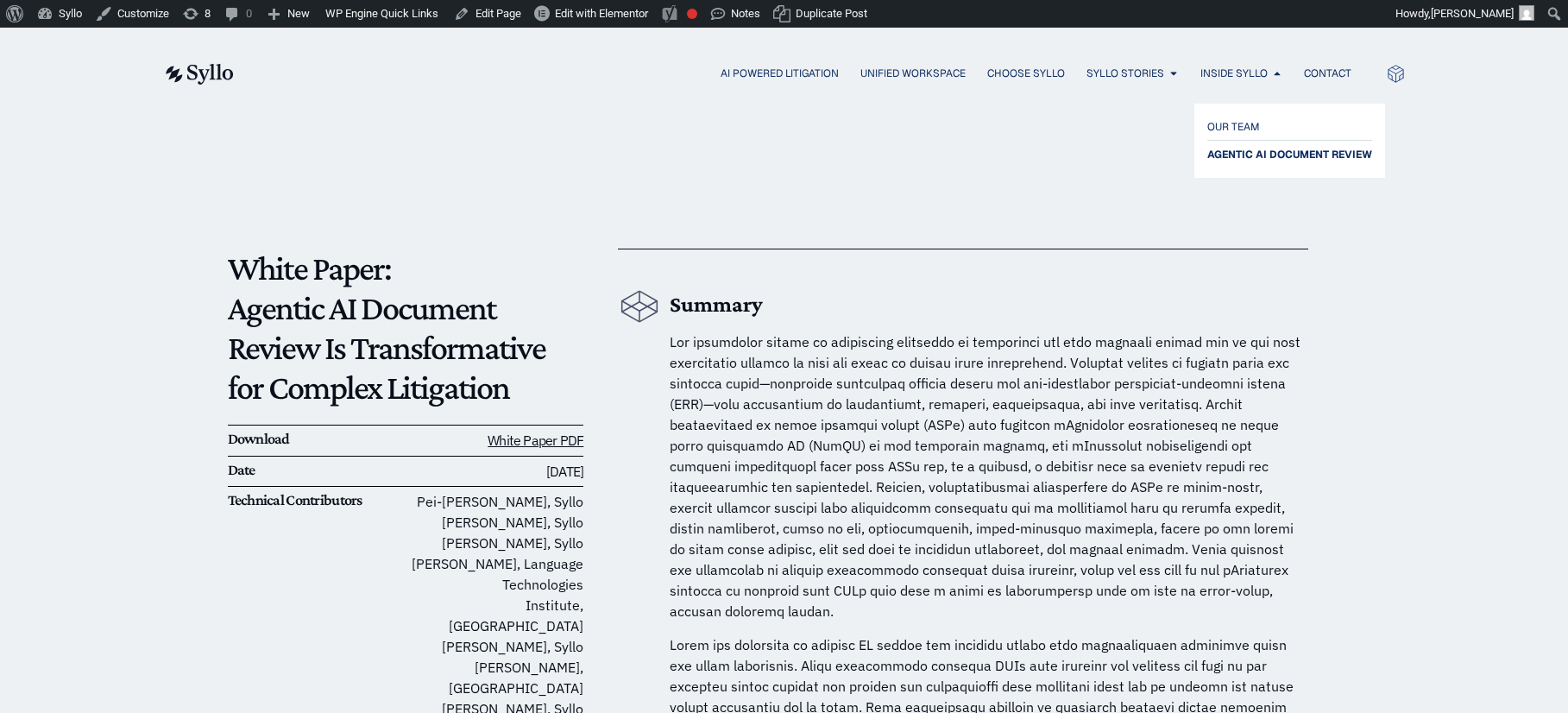
click at [1237, 151] on span "AGENTIC AI DOCUMENT REVIEW" at bounding box center [1290, 154] width 165 height 21
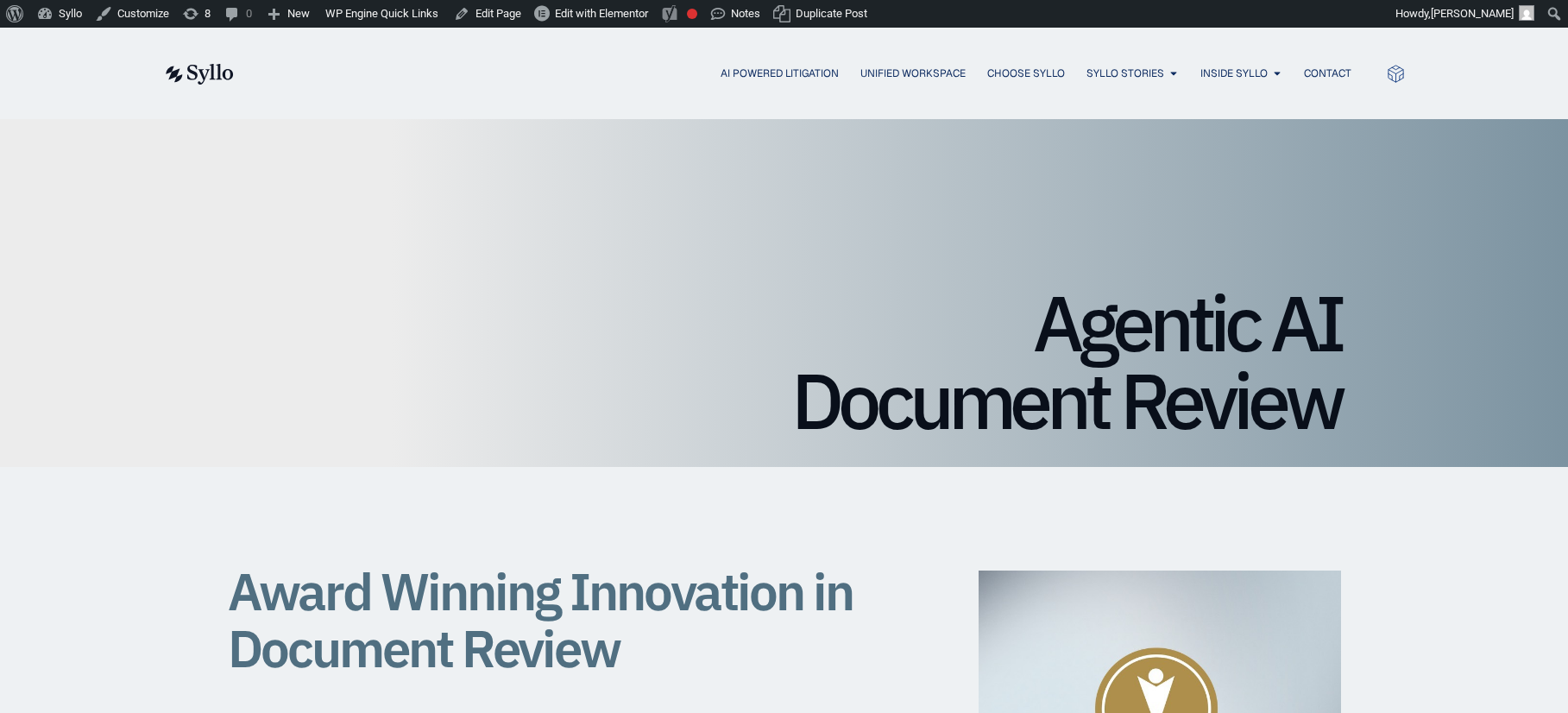
click at [220, 76] on img at bounding box center [198, 74] width 71 height 21
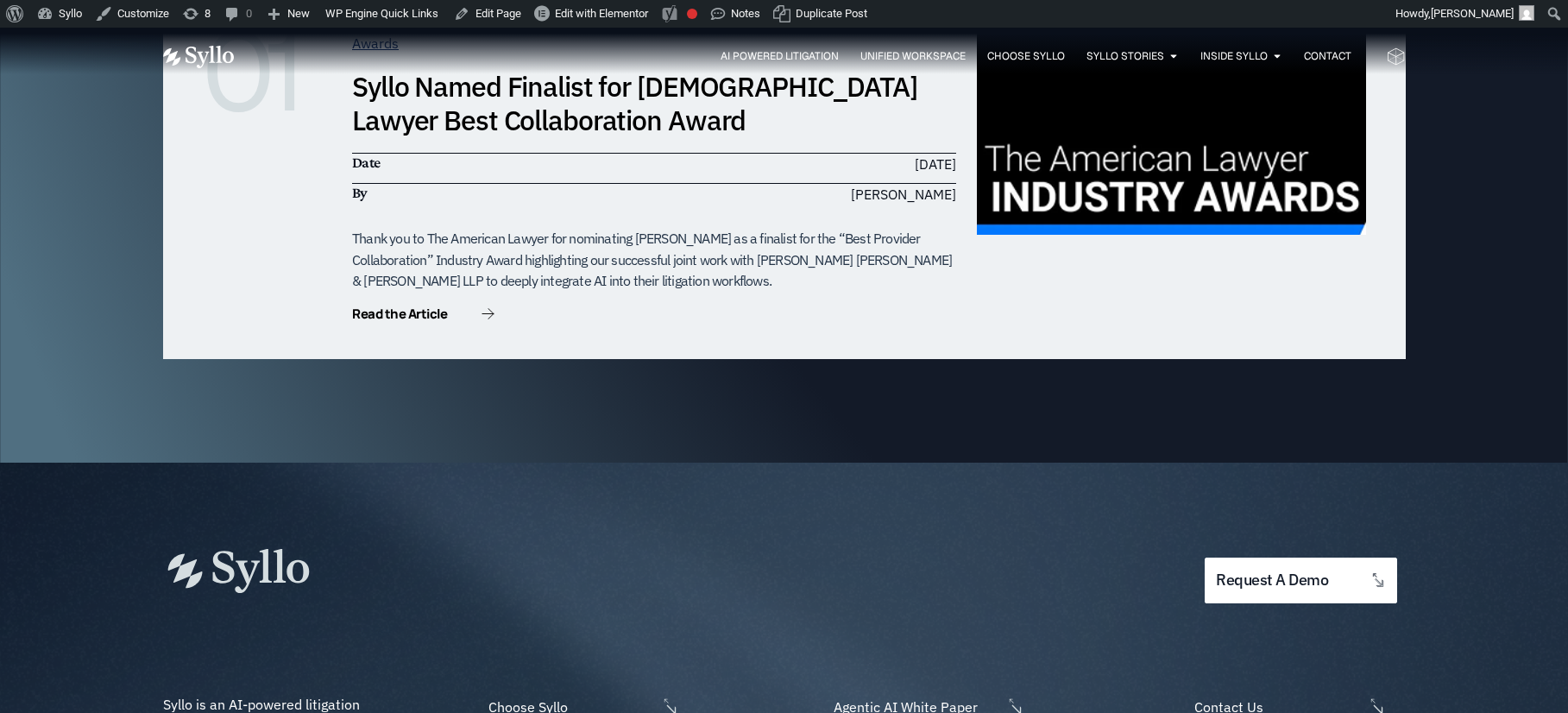
scroll to position [5767, 0]
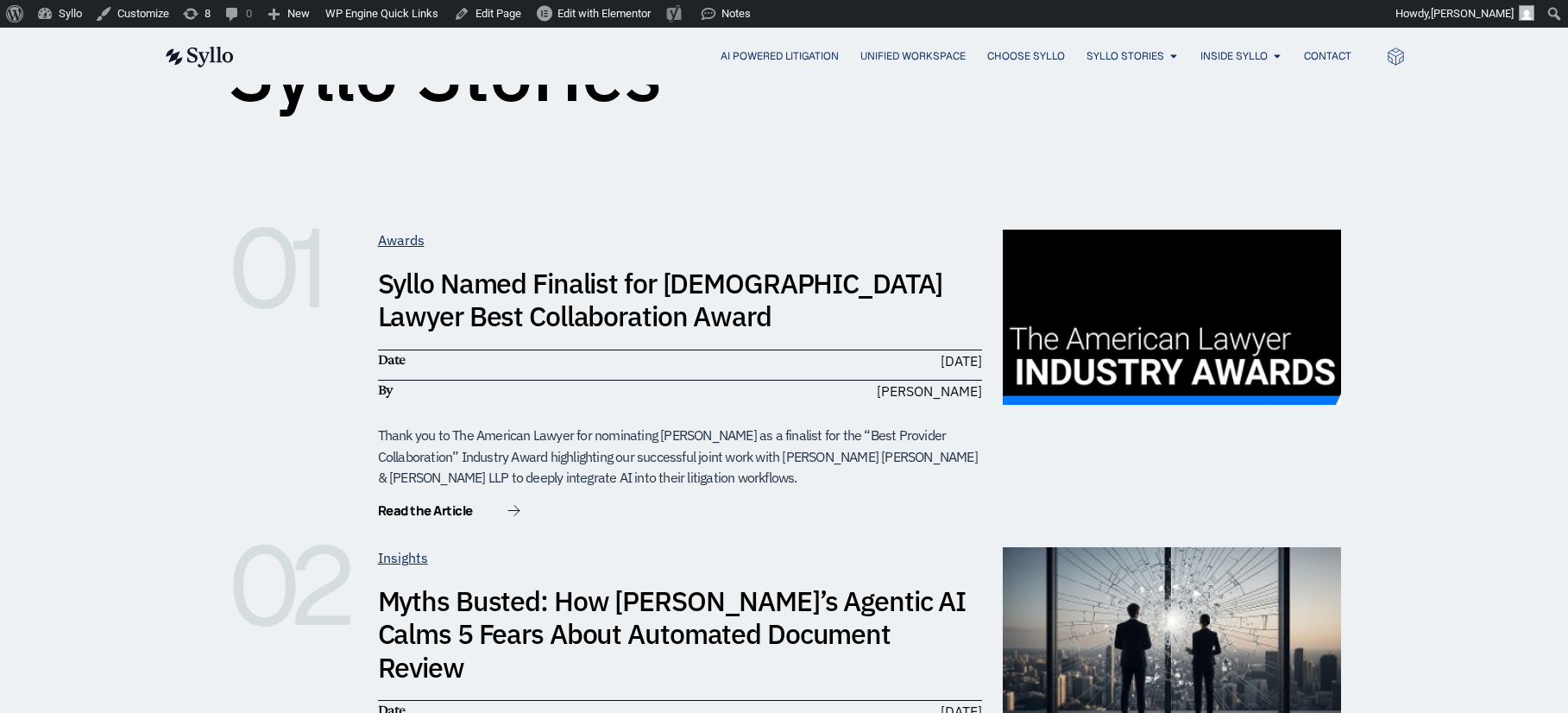
scroll to position [250, 0]
click at [695, 280] on link "Syllo Named Finalist for [DEMOGRAPHIC_DATA] Lawyer Best Collaboration Award" at bounding box center [660, 298] width 565 height 69
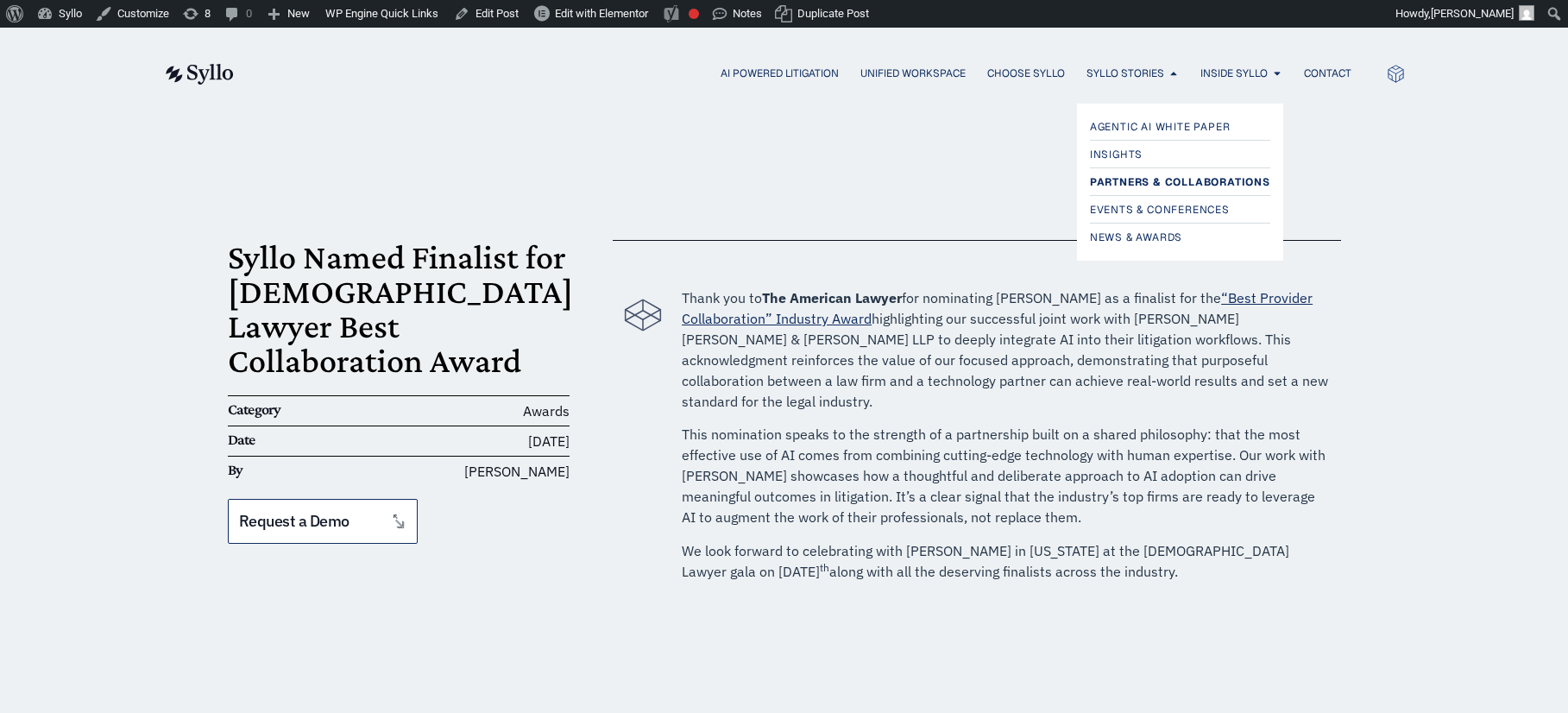
click at [1125, 186] on span "Partners & Collaborations" at bounding box center [1180, 181] width 180 height 21
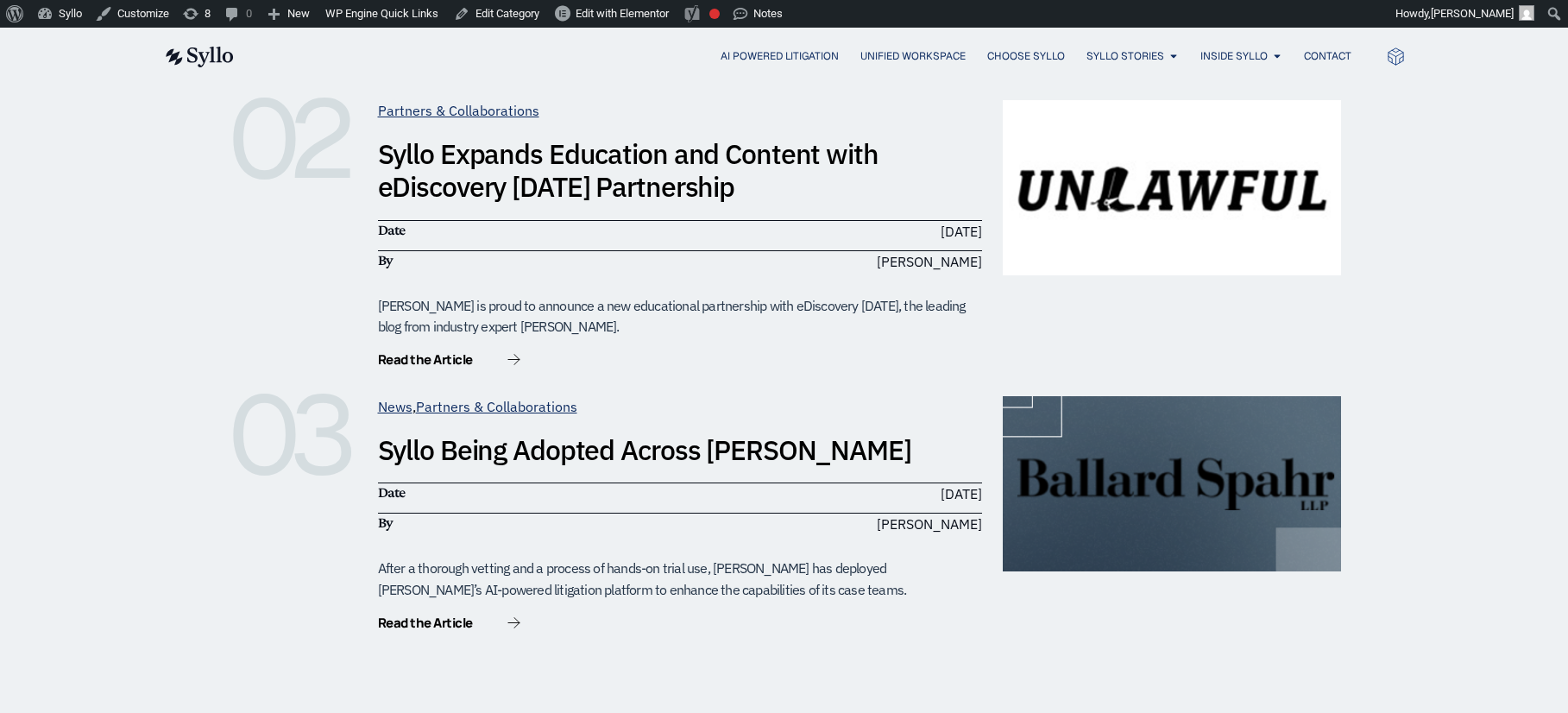
scroll to position [699, 0]
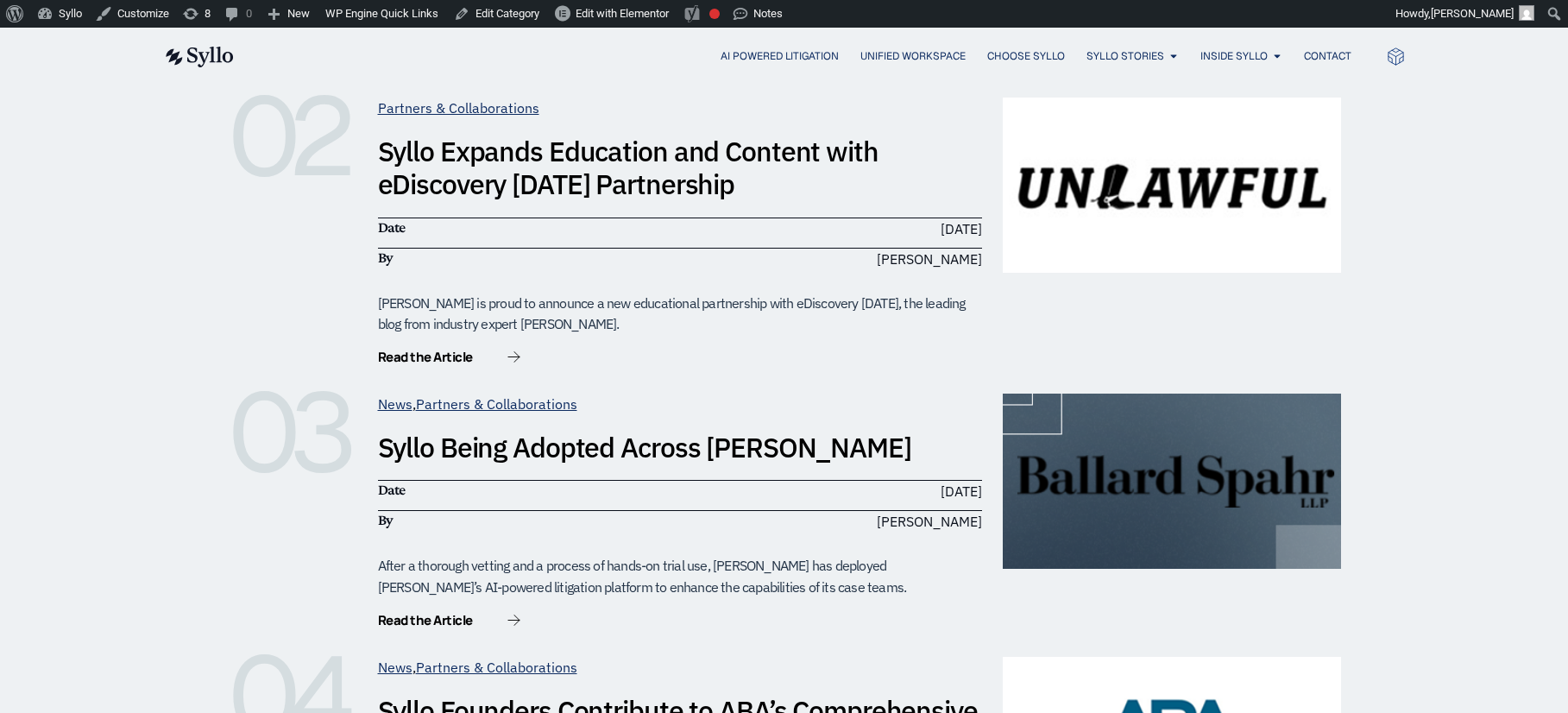
click at [513, 449] on link "Syllo Being Adopted Across [PERSON_NAME]" at bounding box center [644, 446] width 533 height 36
click at [533, 183] on link "Syllo Expands Education and Content with eDiscovery Today Partnership" at bounding box center [628, 167] width 500 height 69
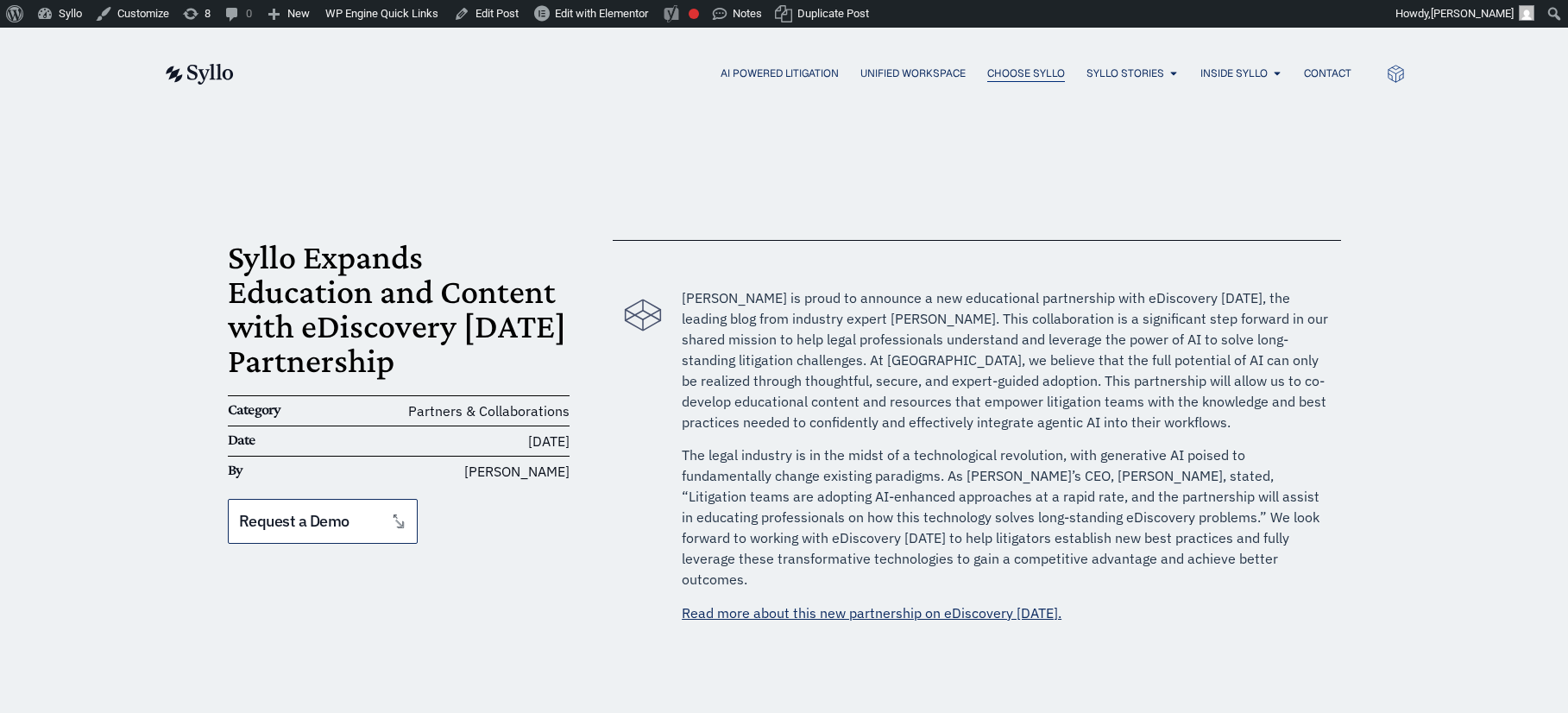
click at [1023, 75] on span "Choose Syllo" at bounding box center [1025, 74] width 77 height 16
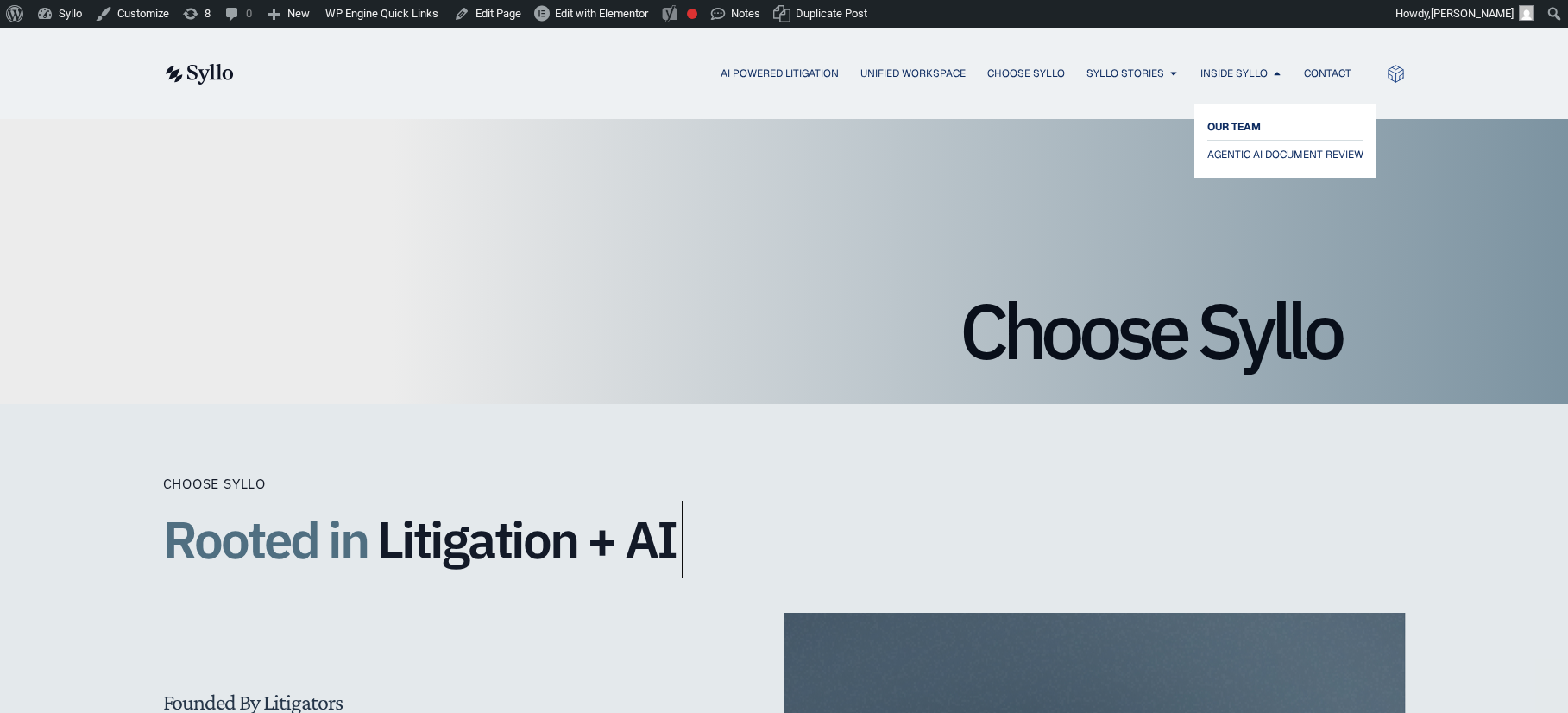
click at [1230, 125] on span "OUR TEAM" at bounding box center [1234, 127] width 54 height 21
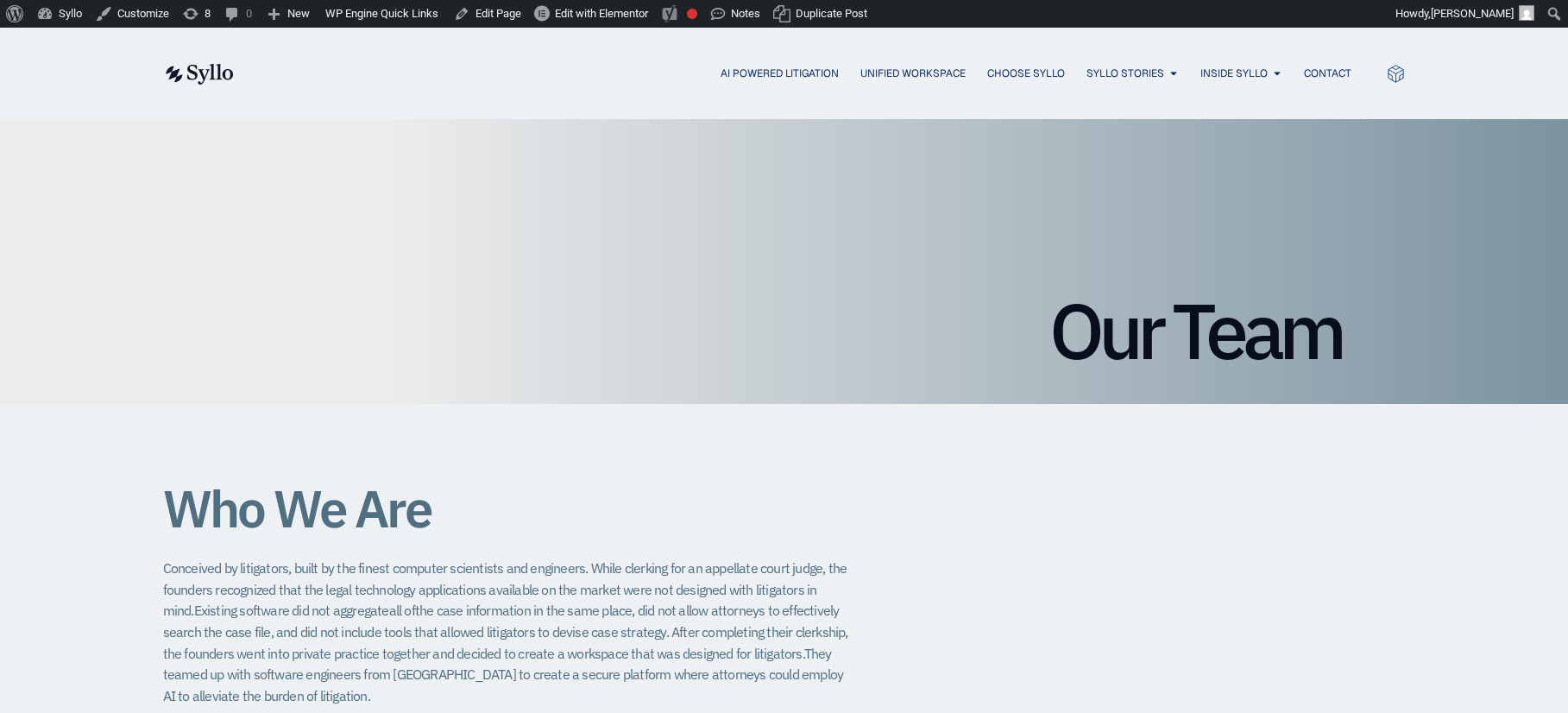
click at [188, 73] on img at bounding box center [198, 74] width 71 height 21
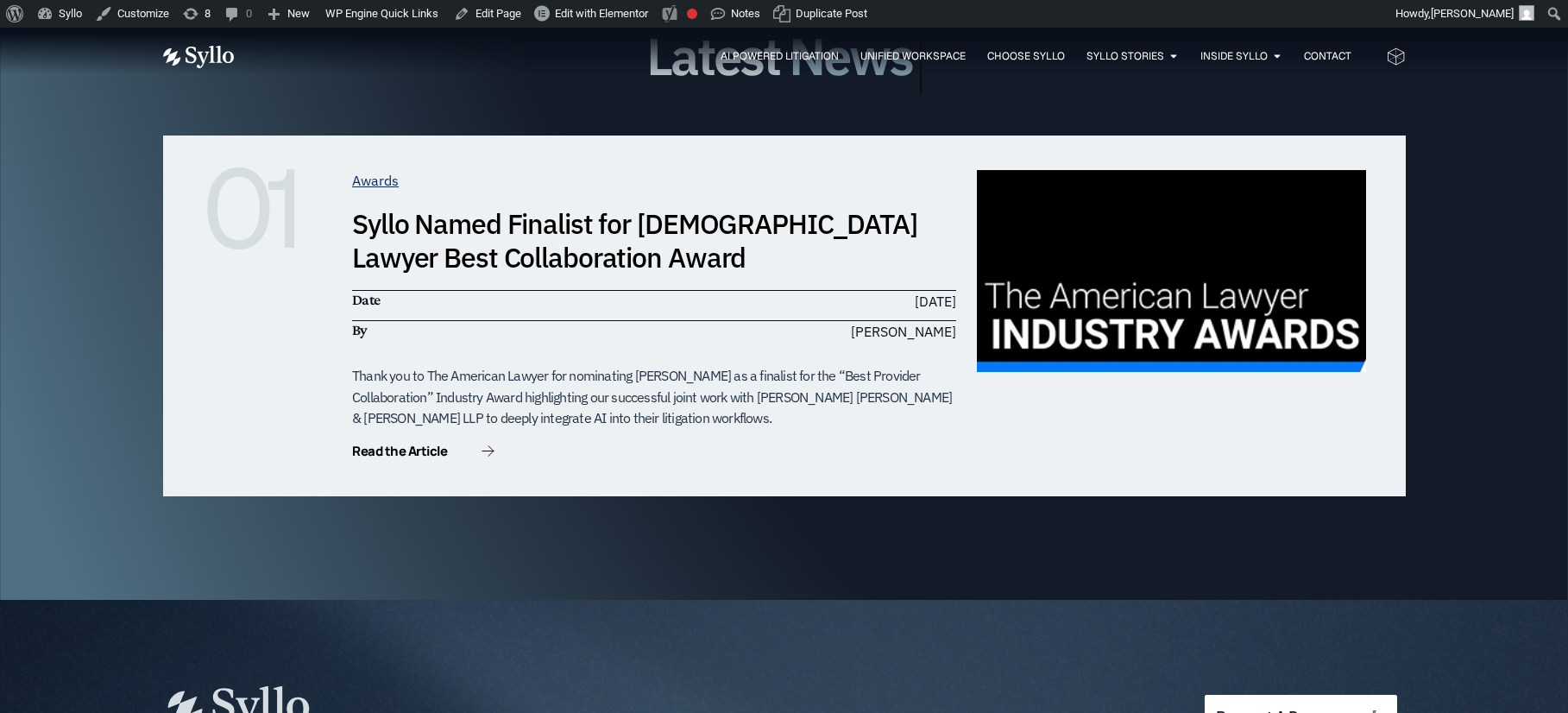
scroll to position [5364, 0]
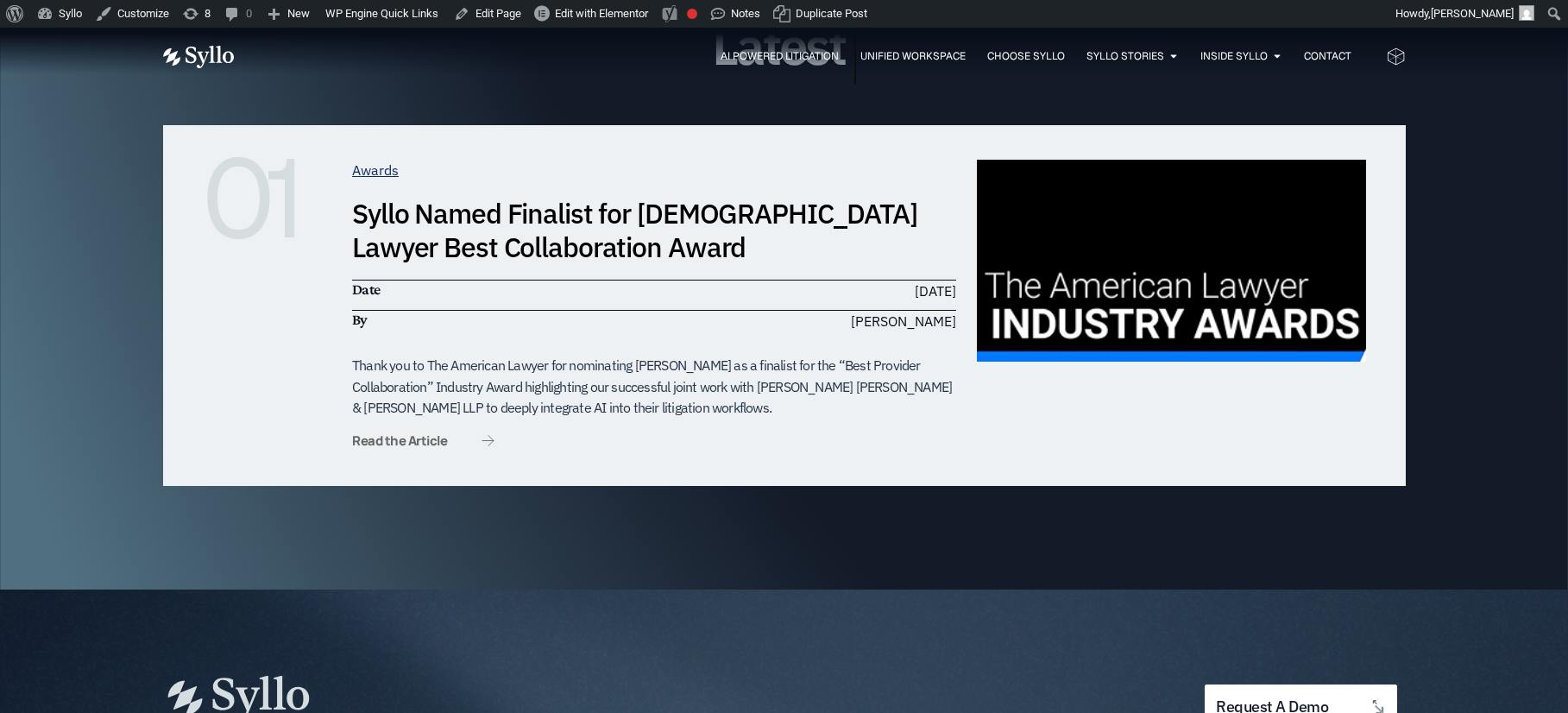
click at [416, 434] on span "Read the Article" at bounding box center [399, 440] width 95 height 13
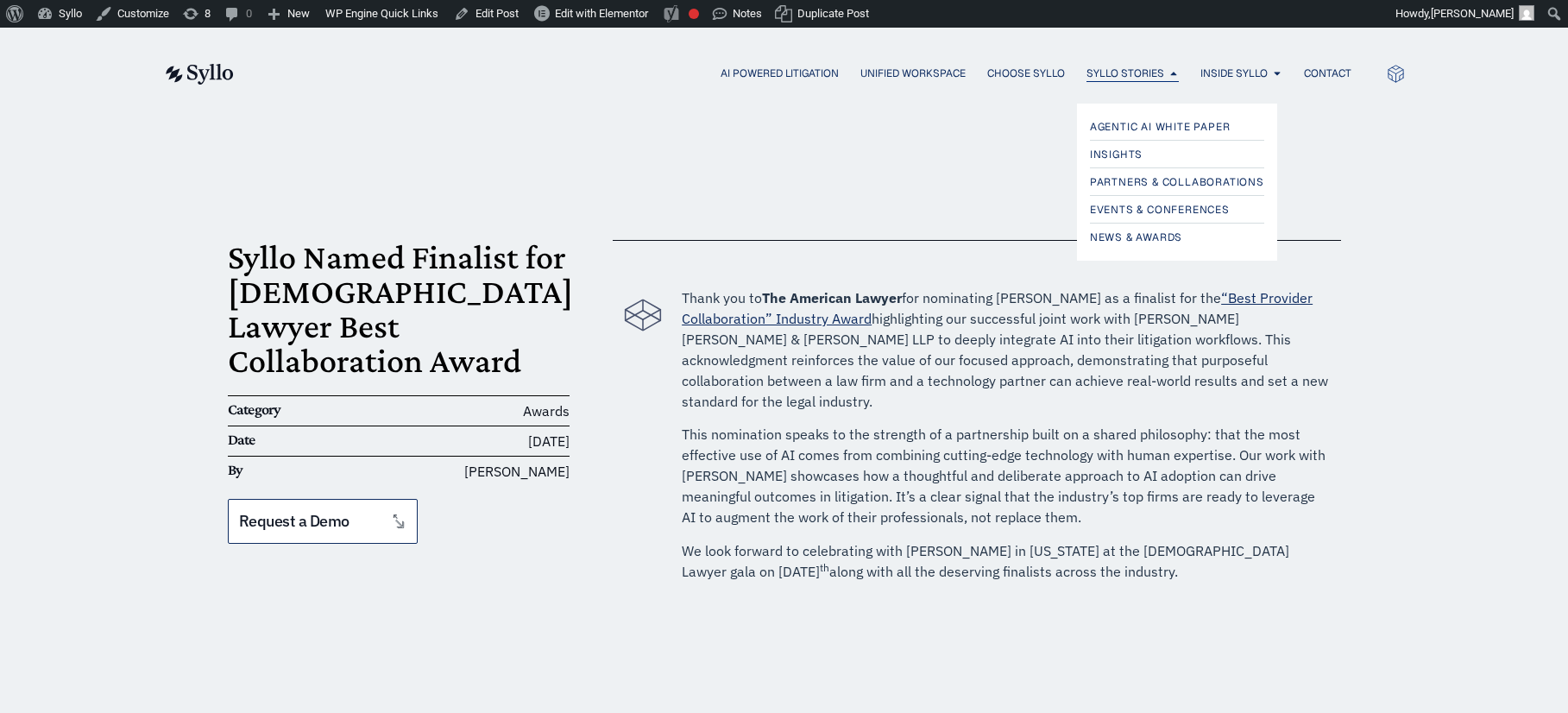
click at [1138, 73] on span "Syllo Stories" at bounding box center [1125, 74] width 77 height 16
